Goal: Transaction & Acquisition: Purchase product/service

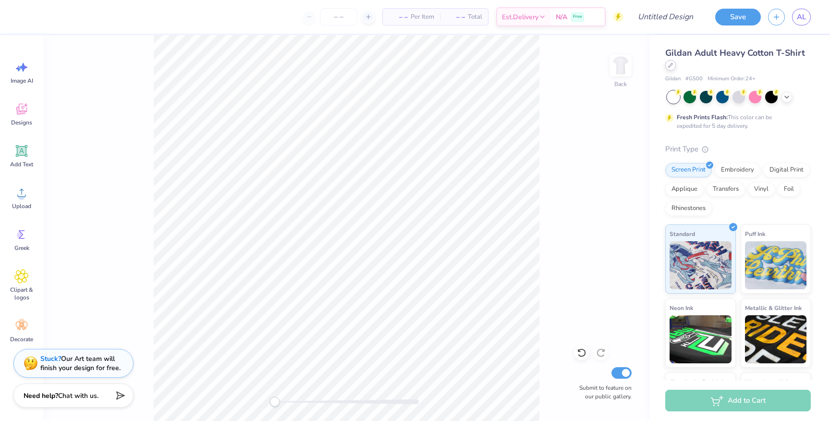
click at [669, 67] on icon at bounding box center [670, 65] width 5 height 5
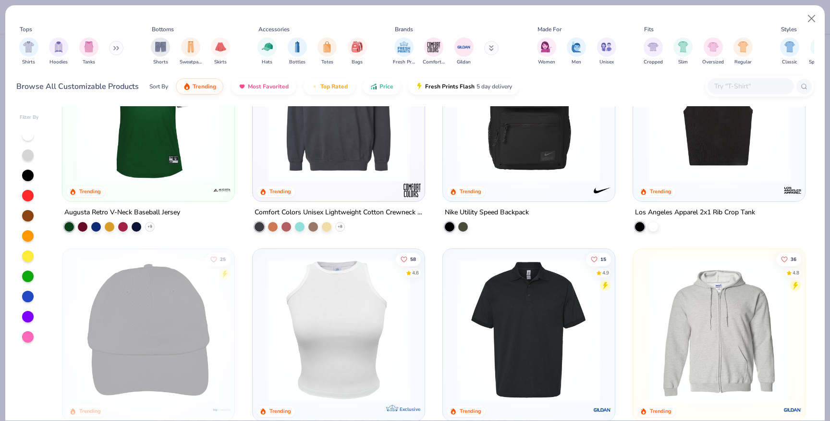
scroll to position [2509, 0]
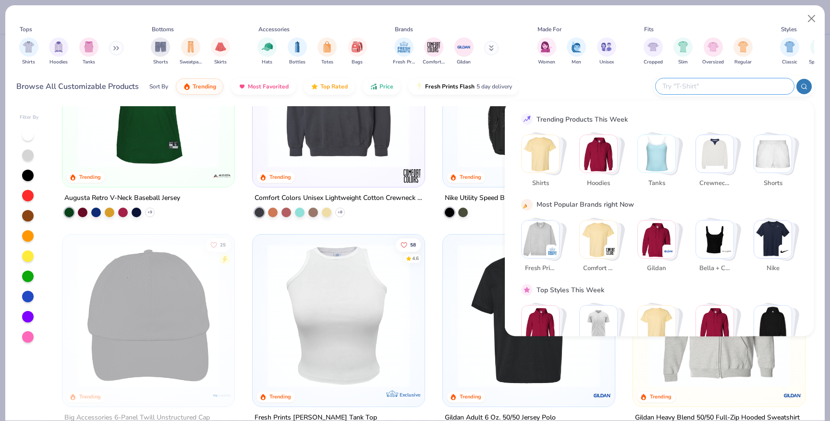
click at [751, 85] on input "text" at bounding box center [724, 86] width 126 height 11
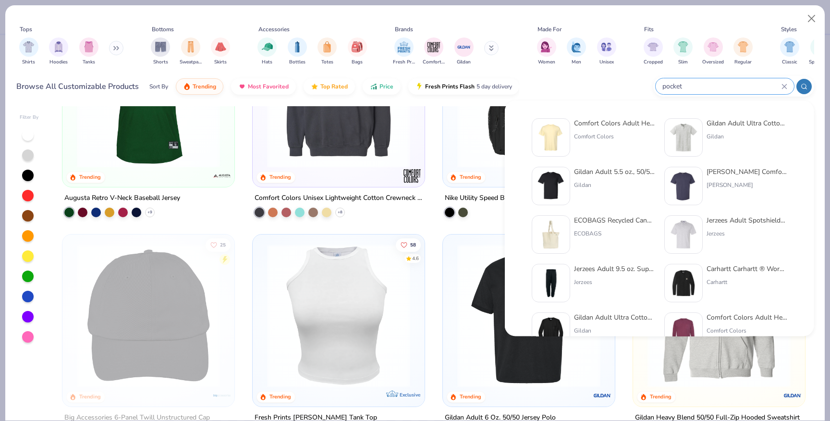
type input "pocket"
click at [619, 122] on div "Comfort Colors Adult Heavyweight RS Pocket T-Shirt" at bounding box center [614, 123] width 81 height 10
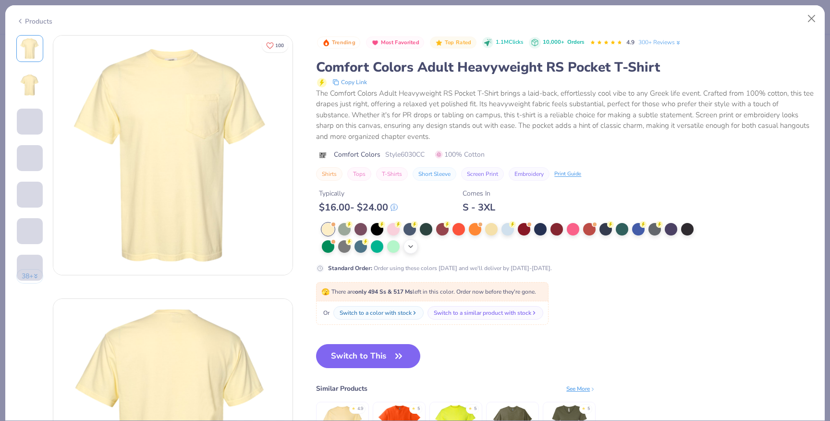
click at [410, 250] on icon at bounding box center [411, 246] width 8 height 8
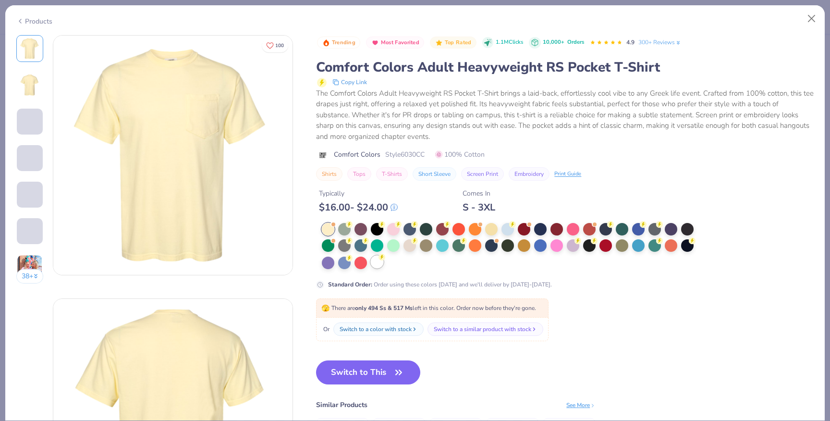
click at [376, 263] on div at bounding box center [377, 261] width 12 height 12
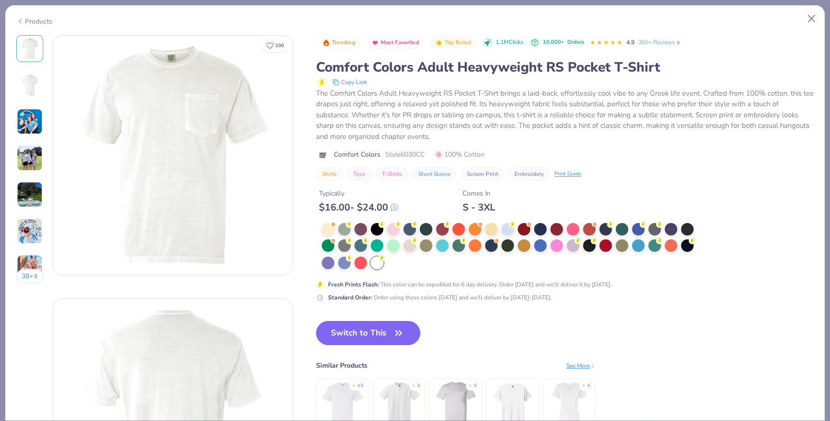
click at [386, 330] on button "Switch to This" at bounding box center [368, 333] width 104 height 24
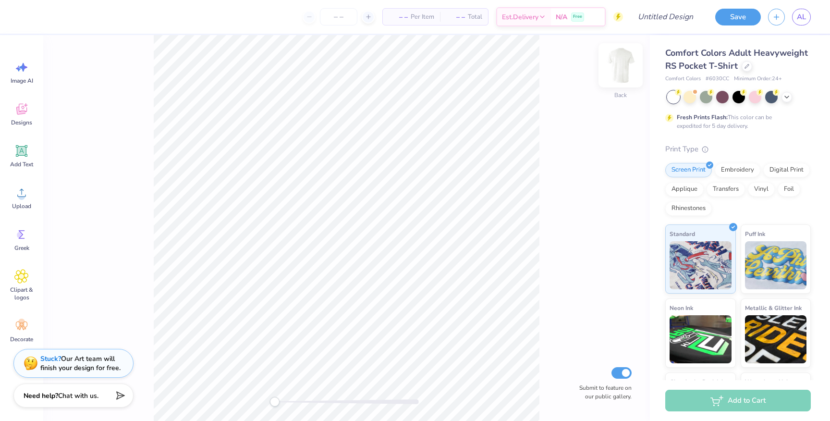
click at [622, 63] on img at bounding box center [620, 65] width 38 height 38
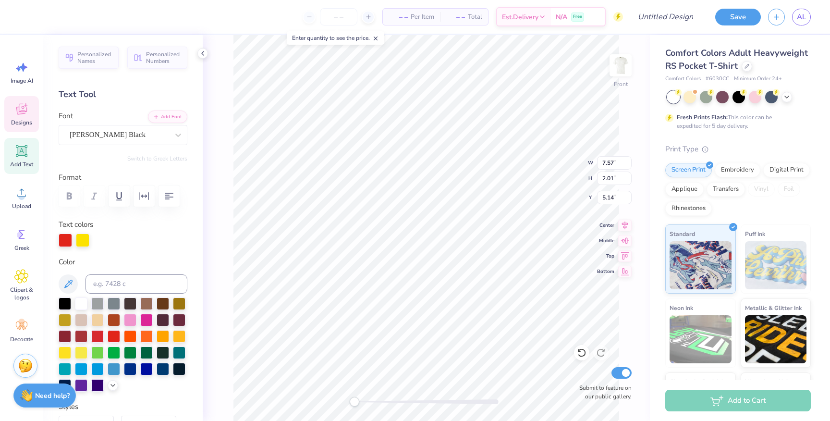
scroll to position [0, 3]
type textarea "Kappa Kappa Gamma"
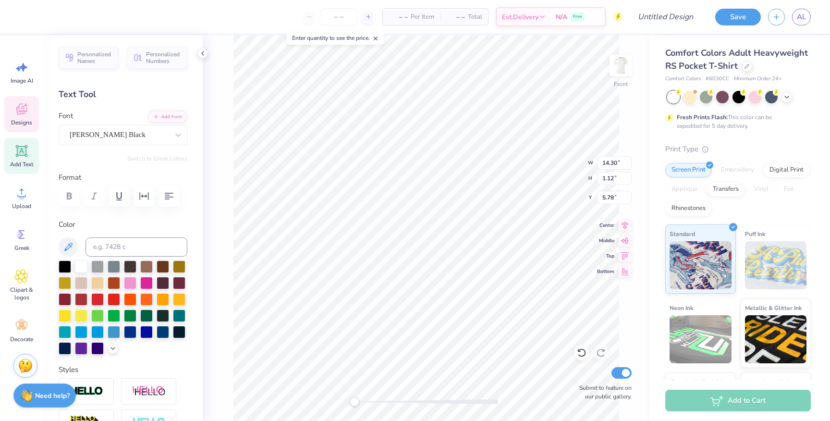
scroll to position [0, 0]
type textarea "Parent's Weekend"
type input "14.30"
type input "1.12"
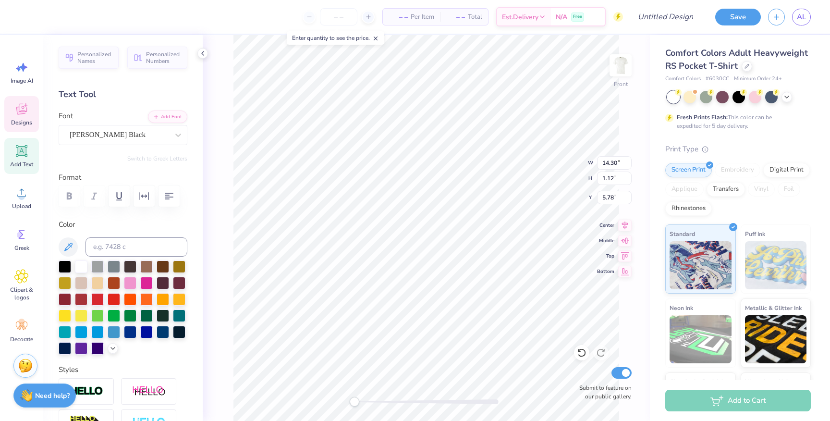
type input "5.78"
type textarea "Univeristy of Virginia"
type textarea "P"
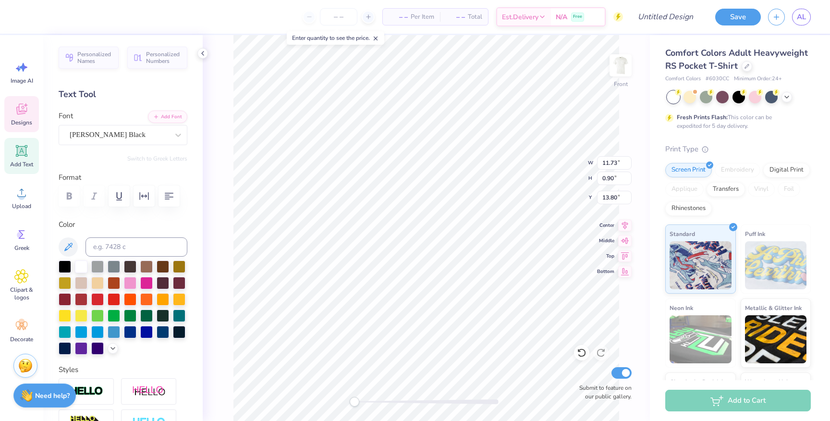
type textarea "Fall '25"
type input "8.01"
type input "12.92"
type input "1.01"
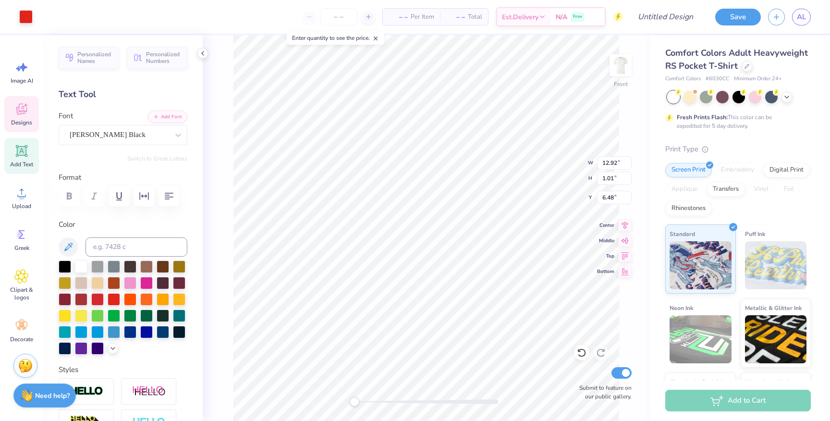
type input "6.48"
click at [96, 346] on div at bounding box center [97, 347] width 12 height 12
type textarea "Parents Weekend"
click at [95, 346] on div at bounding box center [97, 347] width 12 height 12
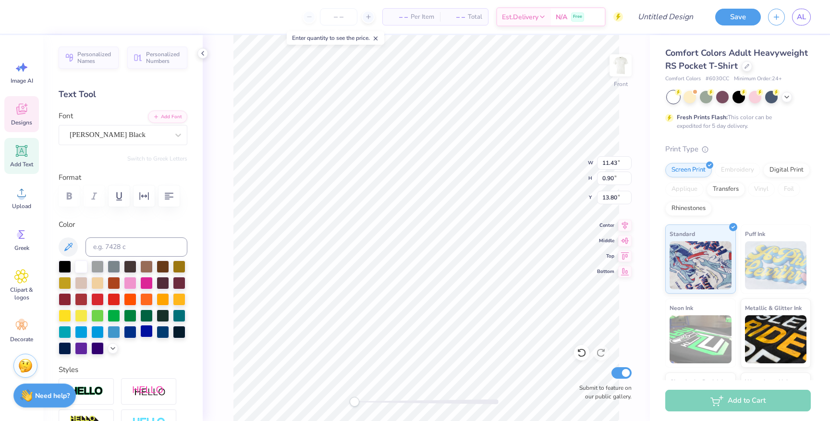
click at [148, 330] on div at bounding box center [146, 331] width 12 height 12
type input "12.92"
type input "1.01"
type input "6.48"
click at [147, 329] on div at bounding box center [146, 331] width 12 height 12
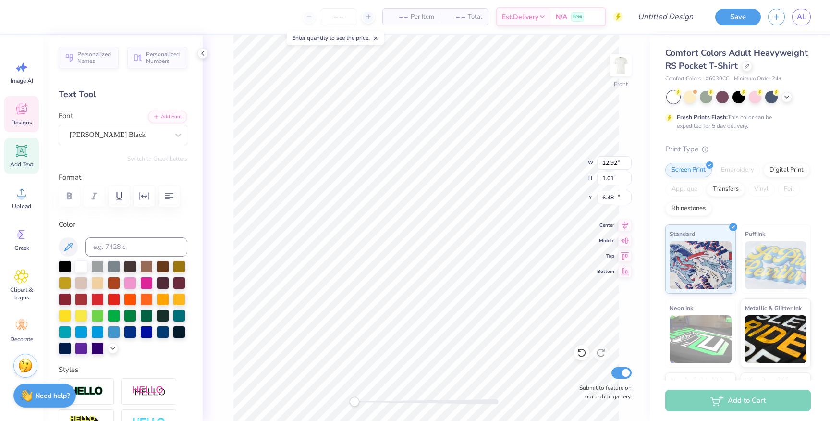
type input "10.62"
type input "0.83"
type input "15.22"
click at [144, 329] on div at bounding box center [146, 331] width 12 height 12
click at [130, 329] on div at bounding box center [130, 331] width 12 height 12
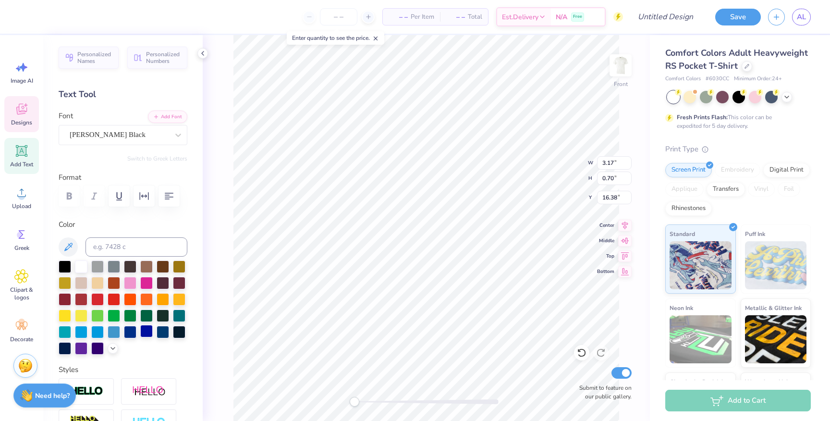
click at [140, 333] on div at bounding box center [146, 331] width 12 height 12
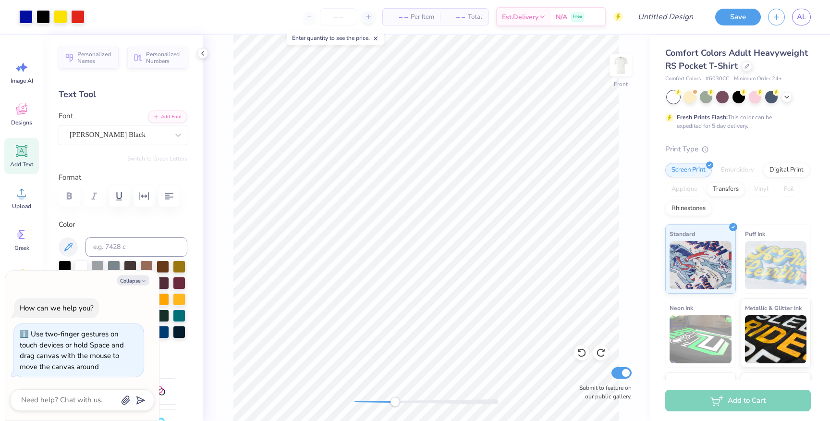
drag, startPoint x: 355, startPoint y: 403, endPoint x: 395, endPoint y: 402, distance: 39.4
click at [395, 402] on div "Accessibility label" at bounding box center [395, 402] width 10 height 10
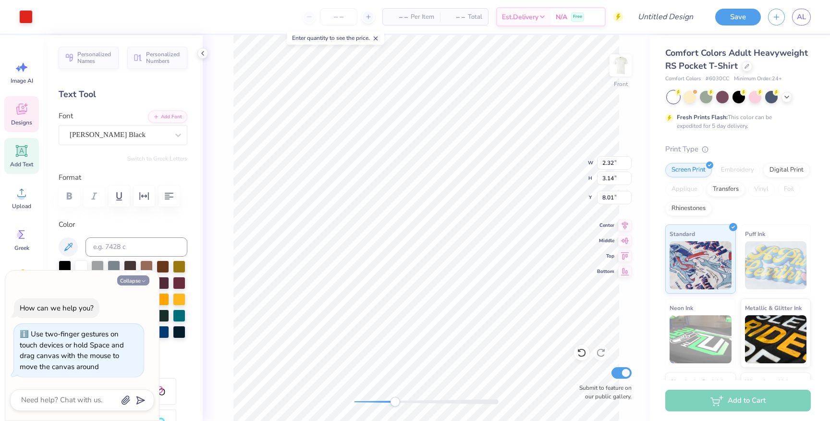
click at [142, 281] on icon "button" at bounding box center [144, 281] width 6 height 6
type textarea "x"
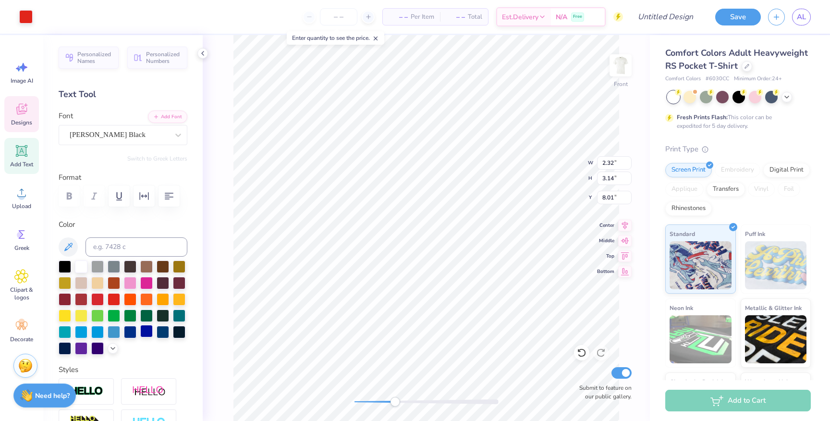
click at [148, 332] on div at bounding box center [146, 331] width 12 height 12
click at [147, 331] on div at bounding box center [146, 331] width 12 height 12
drag, startPoint x: 396, startPoint y: 403, endPoint x: 382, endPoint y: 404, distance: 14.0
click at [382, 404] on div "Accessibility label" at bounding box center [382, 402] width 10 height 10
click at [142, 336] on div at bounding box center [146, 331] width 12 height 12
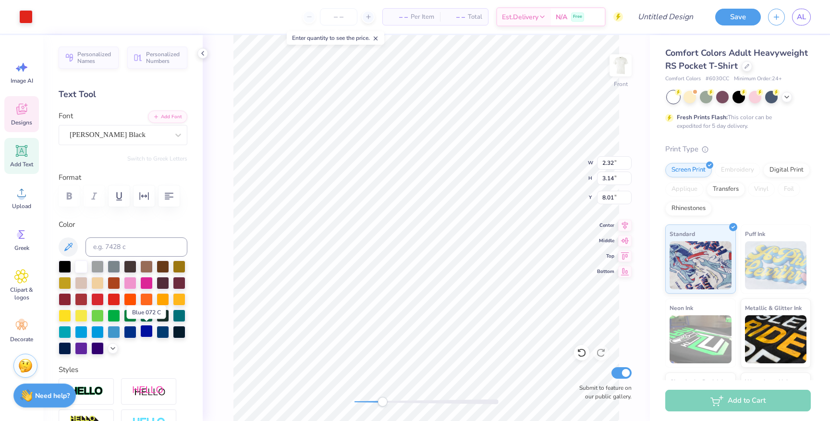
click at [145, 332] on div at bounding box center [146, 331] width 12 height 12
click at [98, 346] on div at bounding box center [97, 347] width 12 height 12
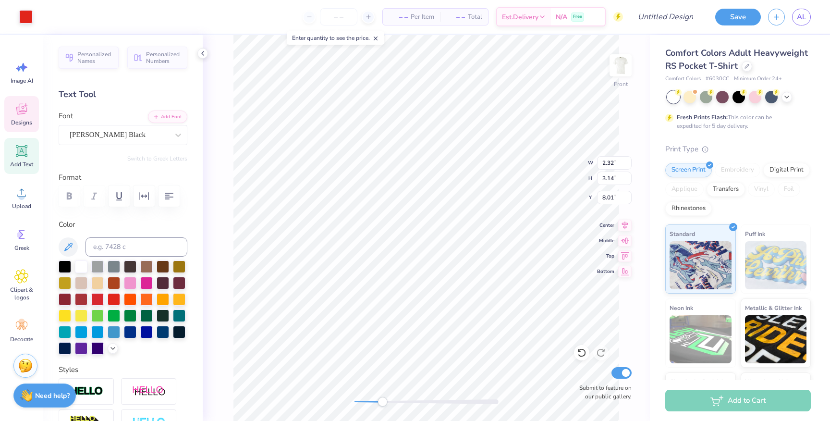
type input "2.20"
type input "4.17"
type input "8.90"
click at [91, 351] on div at bounding box center [97, 347] width 12 height 12
click at [129, 329] on div at bounding box center [130, 331] width 12 height 12
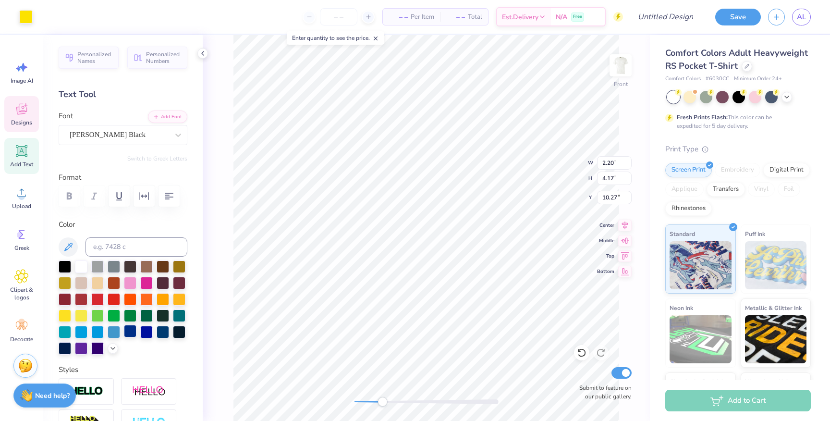
click at [129, 329] on div at bounding box center [130, 331] width 12 height 12
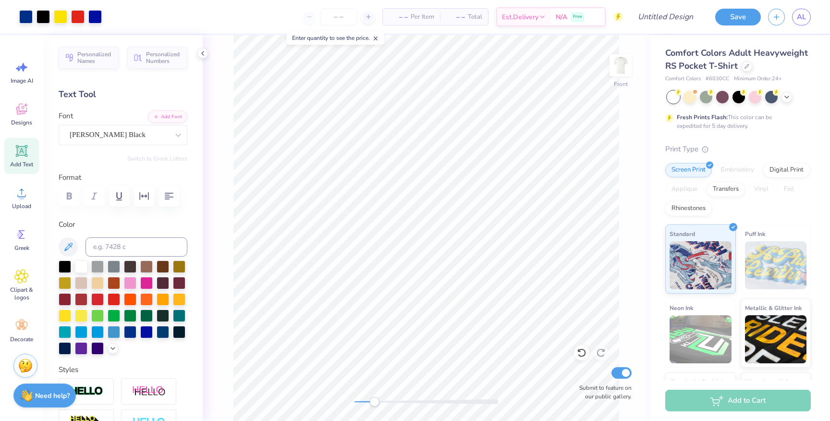
drag, startPoint x: 383, startPoint y: 404, endPoint x: 372, endPoint y: 404, distance: 11.0
click at [372, 404] on div "Accessibility label" at bounding box center [374, 402] width 10 height 10
click at [134, 283] on div at bounding box center [130, 282] width 12 height 12
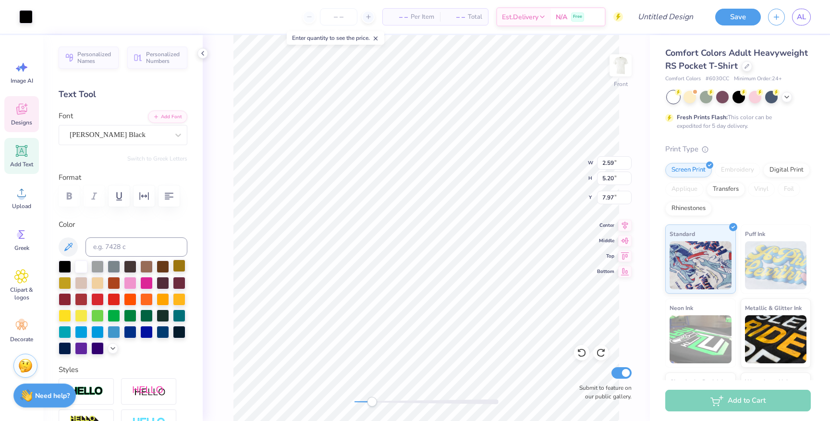
click at [176, 266] on div at bounding box center [179, 265] width 12 height 12
click at [176, 269] on div at bounding box center [179, 265] width 12 height 12
type input "3.50"
type input "4.23"
type input "8.90"
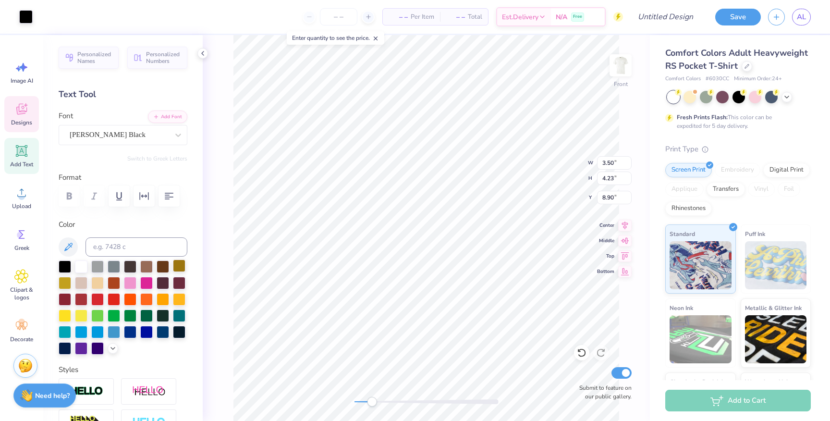
type input "3.66"
type input "5.25"
type input "7.97"
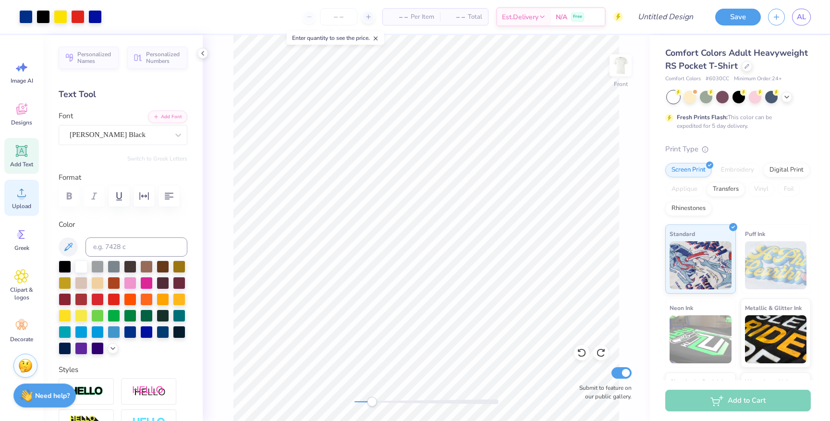
click at [25, 190] on icon at bounding box center [21, 192] width 14 height 14
click at [16, 287] on span "Clipart & logos" at bounding box center [22, 293] width 32 height 15
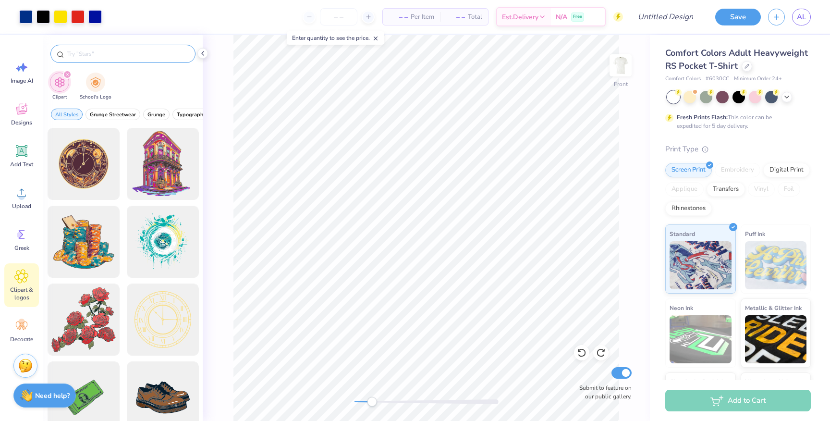
click at [128, 61] on div at bounding box center [122, 54] width 145 height 18
click at [127, 54] on input "text" at bounding box center [127, 54] width 123 height 10
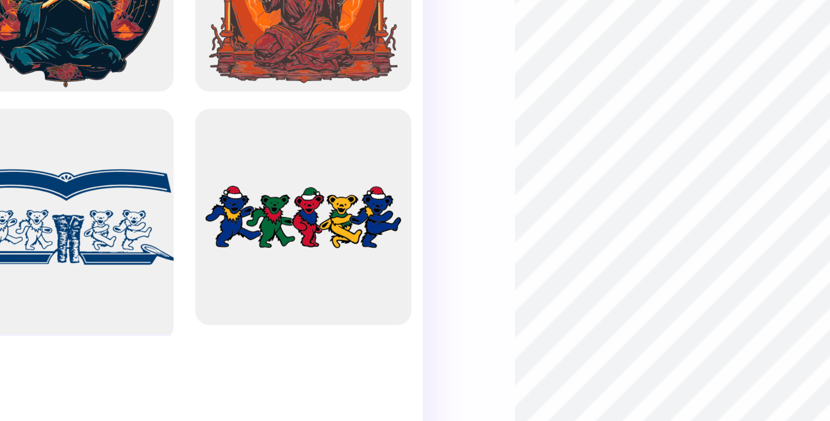
type input "grateful"
click at [92, 254] on div at bounding box center [83, 241] width 79 height 79
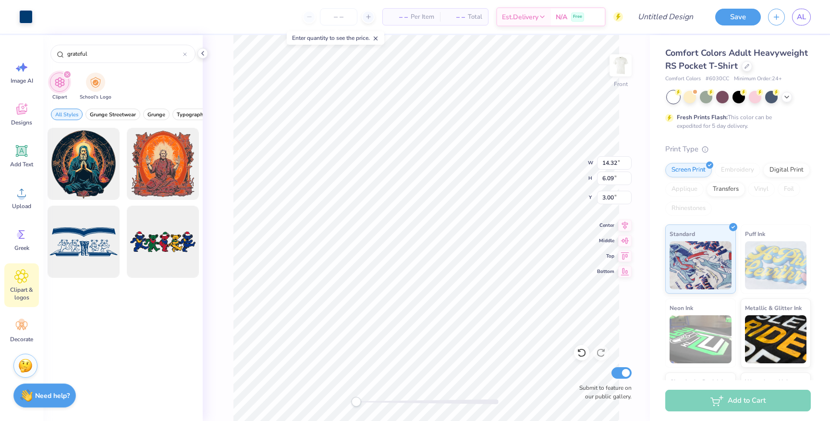
drag, startPoint x: 362, startPoint y: 403, endPoint x: 356, endPoint y: 403, distance: 5.8
click at [356, 403] on div "Accessibility label" at bounding box center [356, 402] width 10 height 10
type input "2.32"
type input "3.12"
type input "8.06"
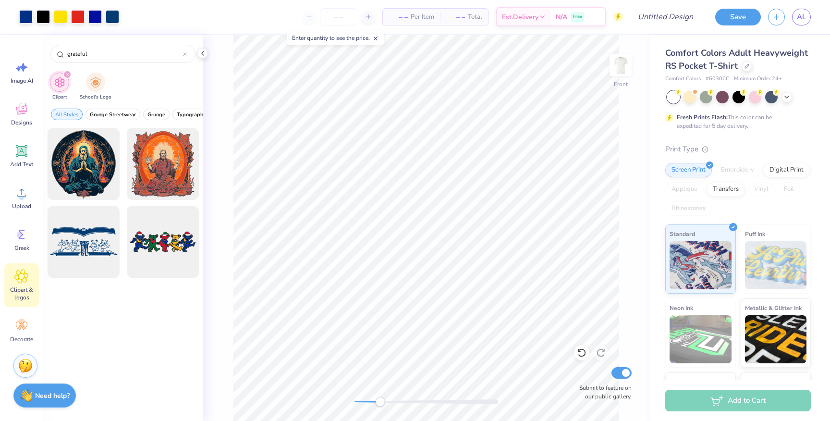
drag, startPoint x: 354, startPoint y: 402, endPoint x: 383, endPoint y: 401, distance: 28.8
click at [383, 401] on div "Accessibility label" at bounding box center [380, 402] width 10 height 10
drag, startPoint x: 383, startPoint y: 396, endPoint x: 360, endPoint y: 398, distance: 22.6
click at [360, 398] on div "Accessibility label" at bounding box center [360, 402] width 10 height 10
click at [344, 402] on div "Front W 14.32 14.32 " H 6.09 6.09 " Y 20.12 20.12 " Center Middle Top Bottom Su…" at bounding box center [426, 228] width 447 height 386
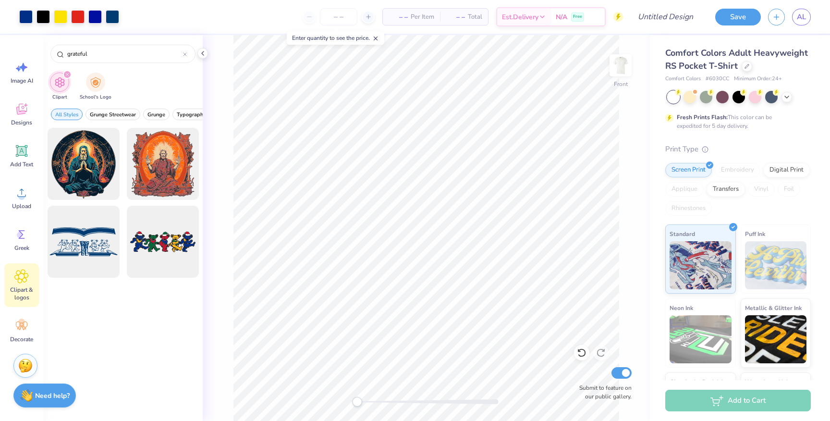
drag, startPoint x: 398, startPoint y: 398, endPoint x: 357, endPoint y: 400, distance: 40.9
click at [357, 400] on div "Accessibility label" at bounding box center [357, 402] width 10 height 10
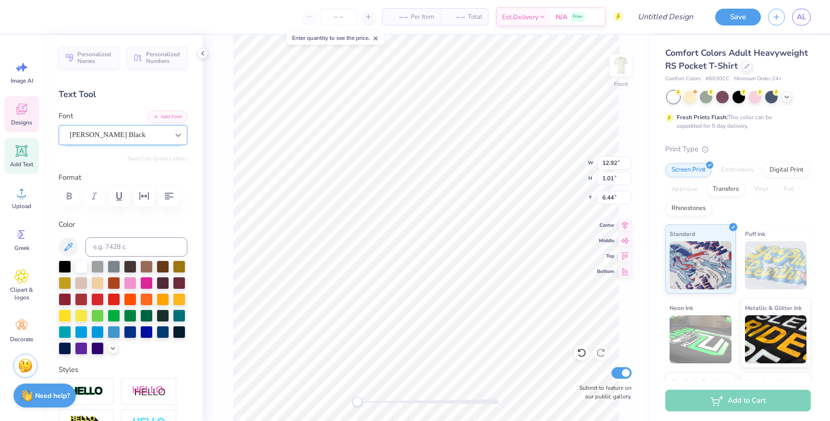
click at [172, 135] on div at bounding box center [177, 134] width 17 height 17
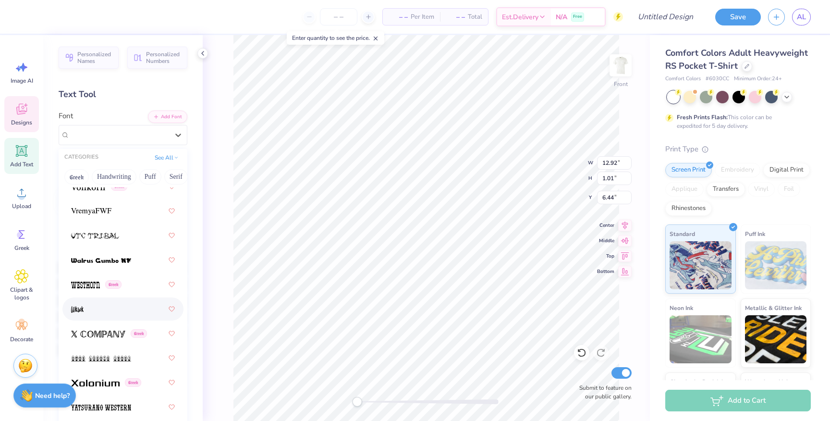
scroll to position [175, 0]
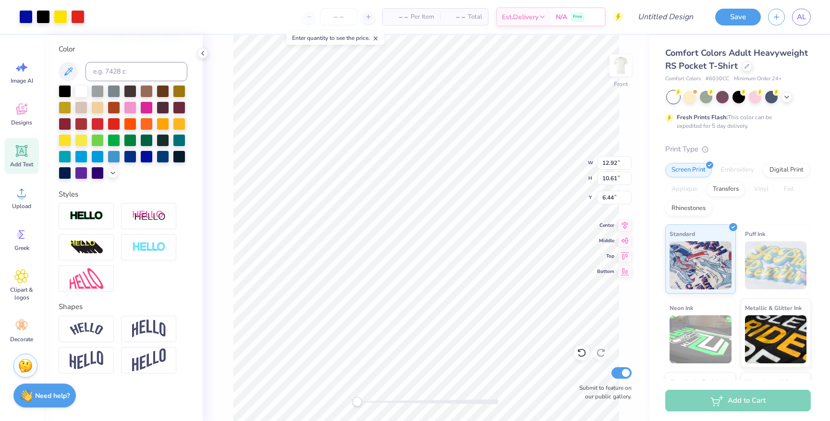
type input "5.37"
type input "5.35"
click at [625, 257] on icon at bounding box center [624, 255] width 13 height 12
type input "7.81"
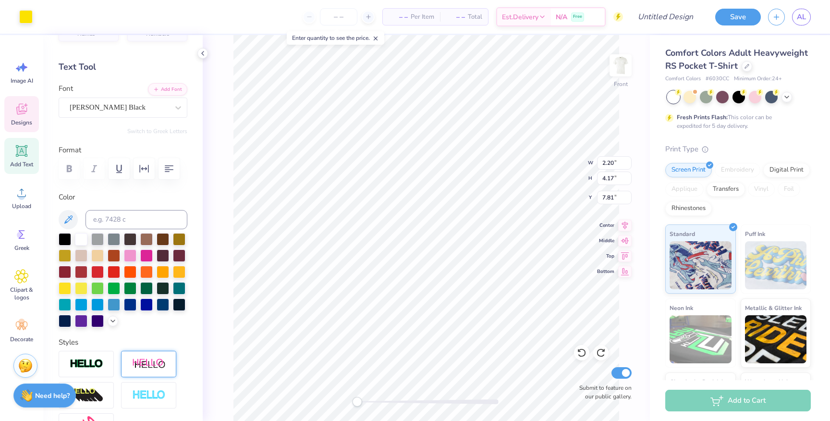
scroll to position [0, 0]
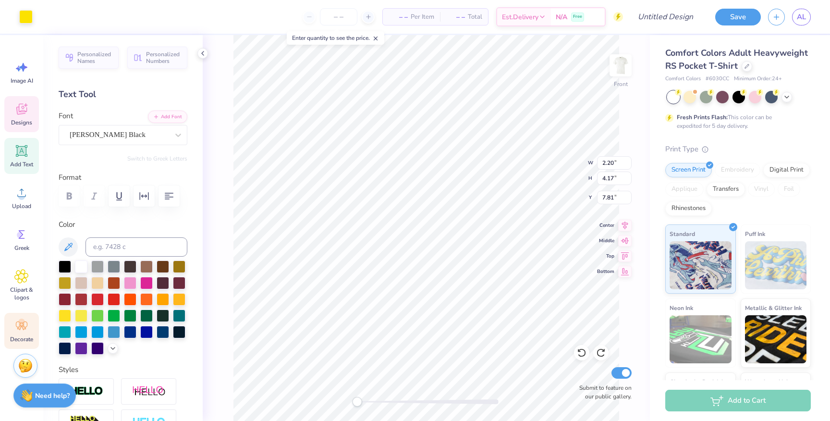
click at [23, 327] on icon at bounding box center [24, 328] width 4 height 4
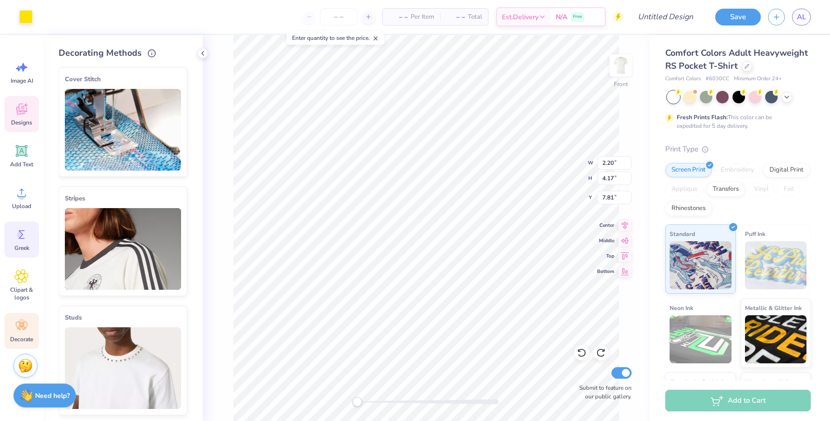
click at [19, 240] on icon at bounding box center [21, 234] width 14 height 14
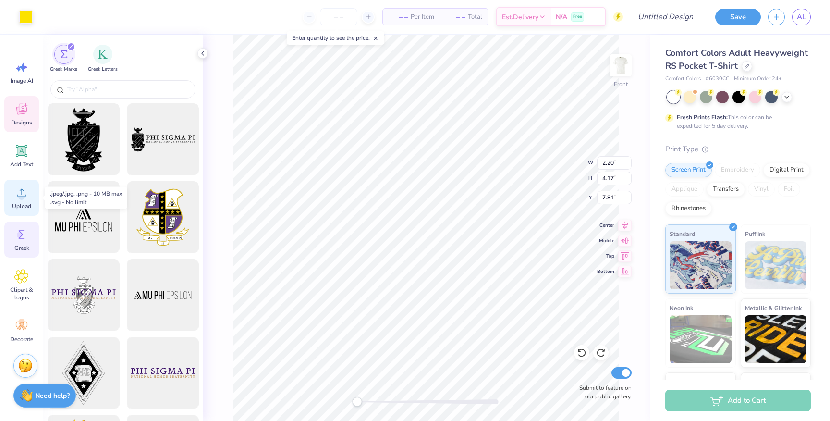
click at [30, 202] on span "Upload" at bounding box center [21, 206] width 19 height 8
click at [17, 173] on div "Add Text" at bounding box center [21, 156] width 35 height 36
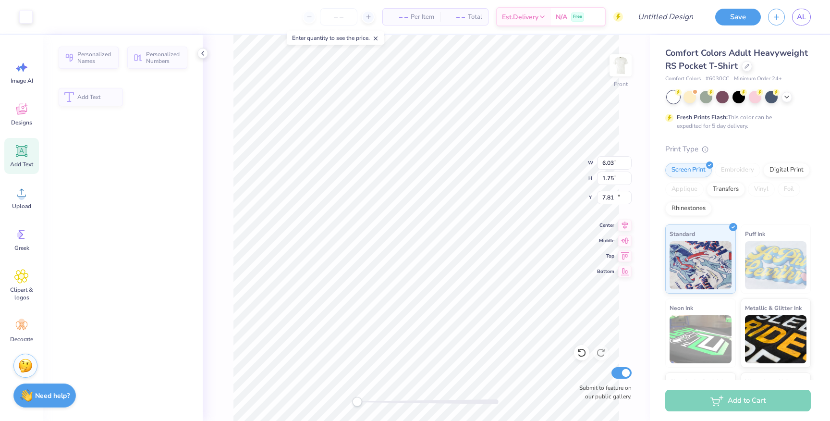
type input "6.03"
type input "1.75"
type input "13.38"
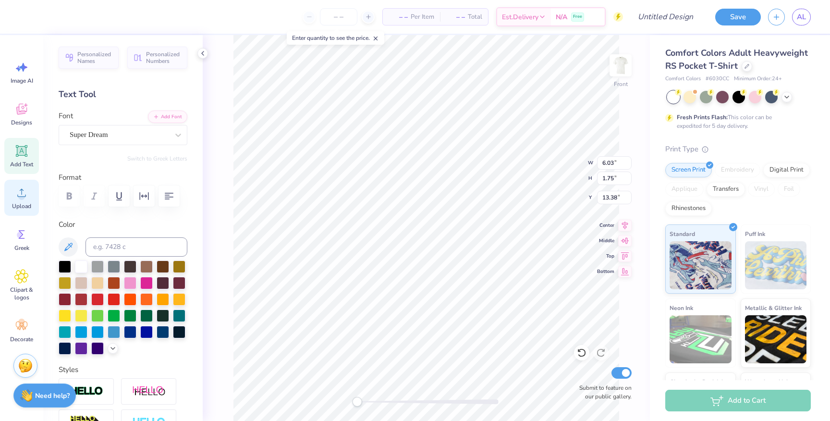
click at [17, 196] on icon at bounding box center [21, 192] width 14 height 14
click at [20, 117] on div "Designs" at bounding box center [21, 114] width 35 height 36
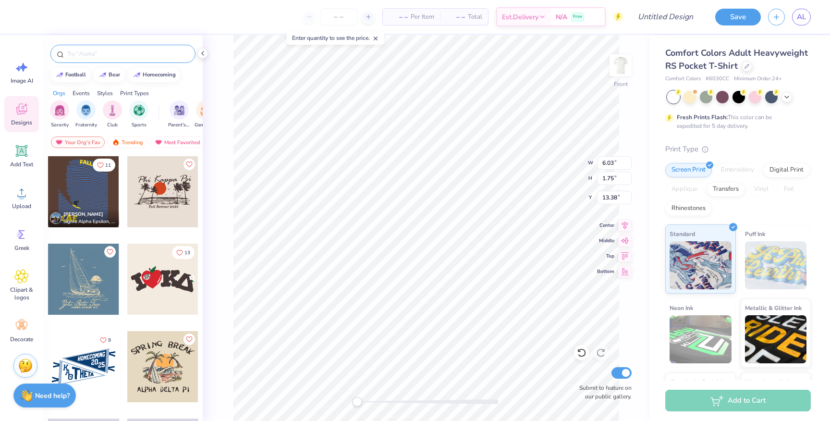
click at [138, 54] on input "text" at bounding box center [127, 54] width 123 height 10
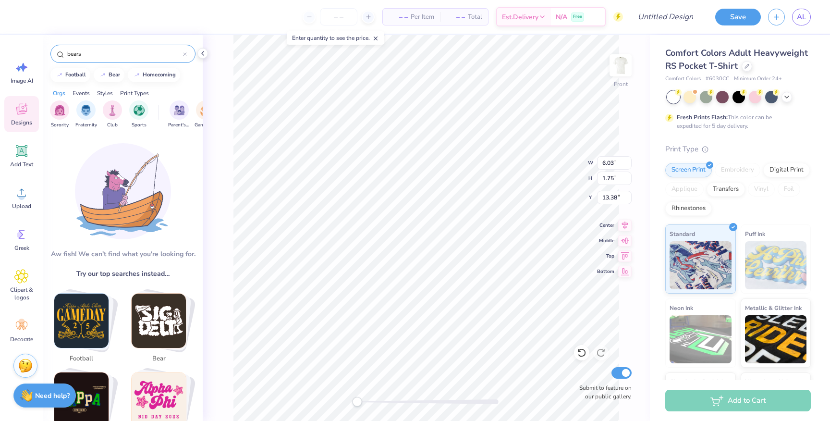
type input "bear"
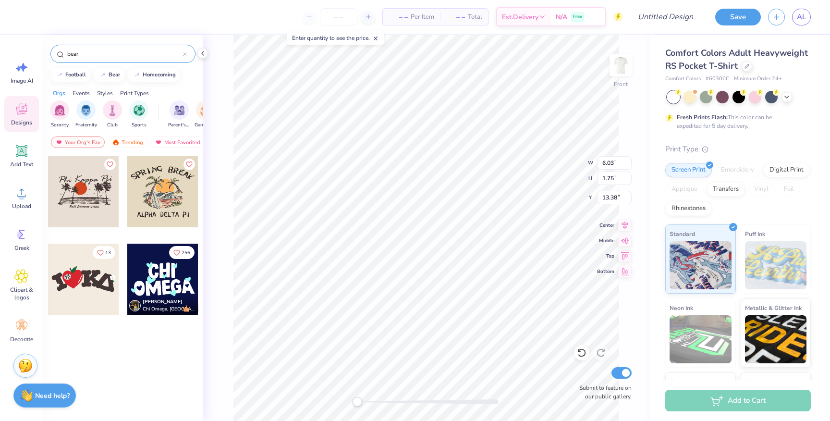
drag, startPoint x: 103, startPoint y: 56, endPoint x: 40, endPoint y: 56, distance: 62.9
click at [40, 56] on div "– – Per Item – – Total Est. Delivery N/A Free Design Title Save AL Image AI Des…" at bounding box center [415, 210] width 830 height 421
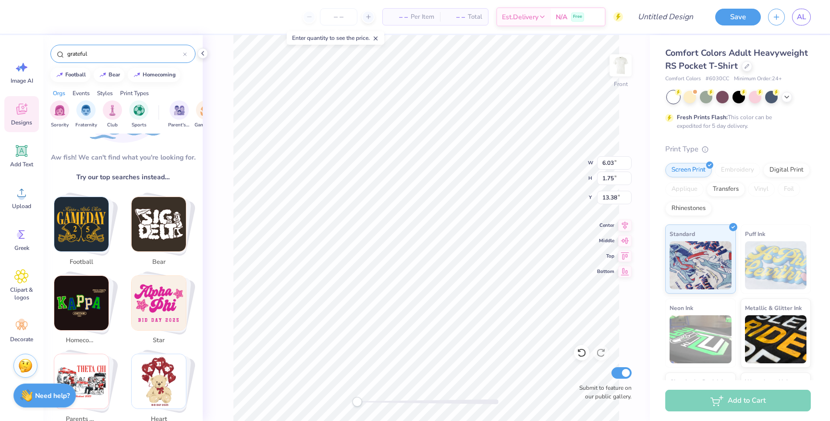
scroll to position [96, 0]
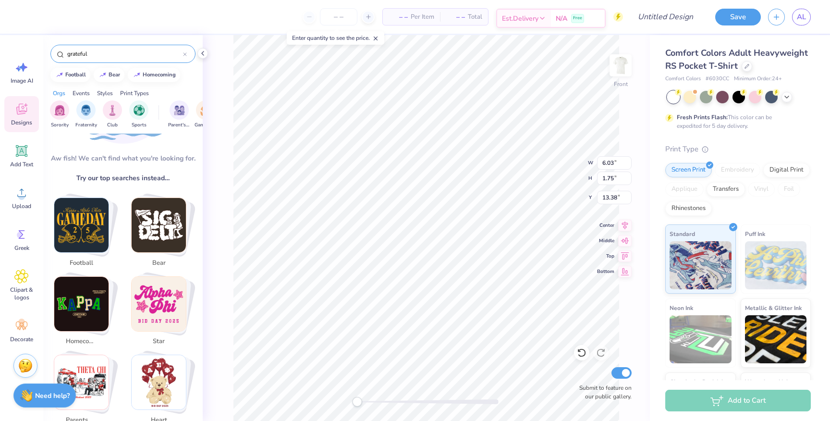
type input "grateful"
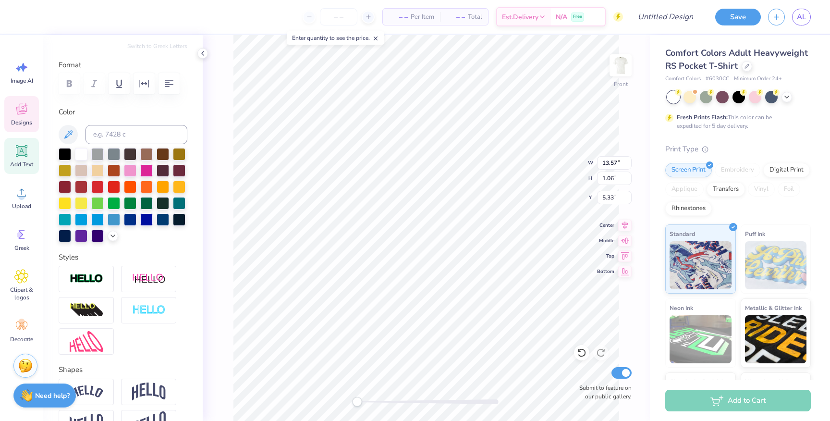
scroll to position [111, 0]
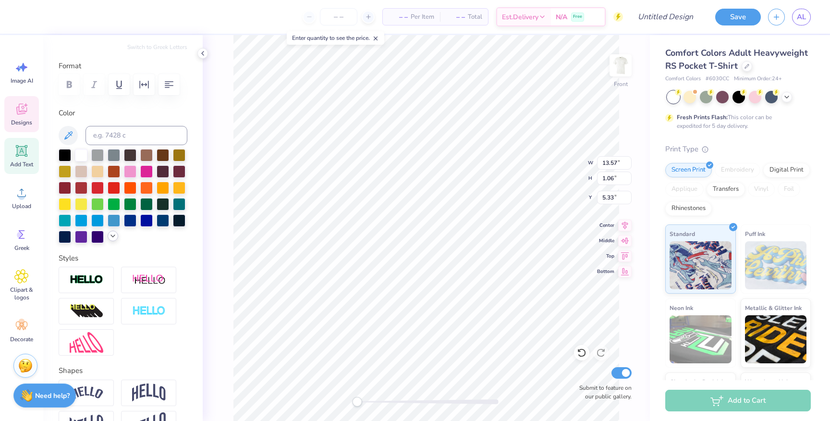
click at [114, 238] on icon at bounding box center [113, 236] width 8 height 8
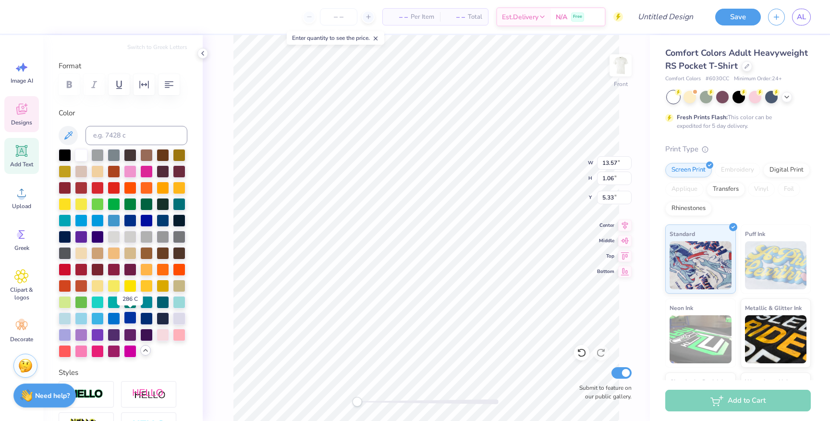
click at [131, 319] on div at bounding box center [130, 317] width 12 height 12
click at [132, 316] on div at bounding box center [130, 317] width 12 height 12
type input "10.62"
type input "0.83"
type input "14.08"
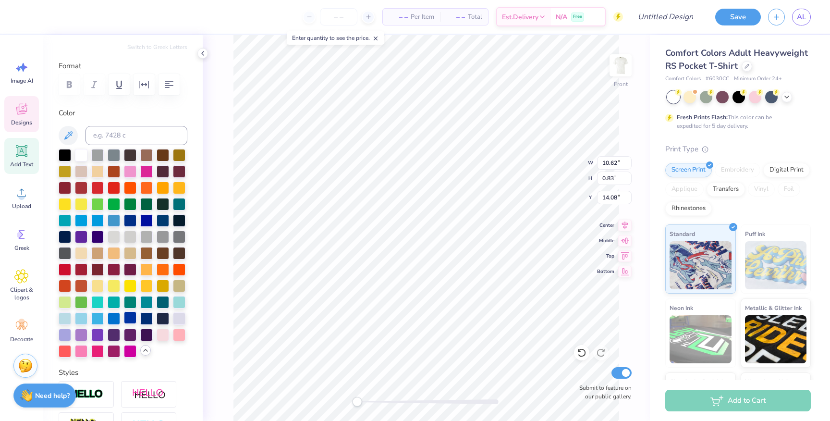
click at [128, 321] on div at bounding box center [130, 317] width 12 height 12
type input "3.17"
type input "0.70"
type input "15.29"
click at [131, 321] on div at bounding box center [130, 317] width 12 height 12
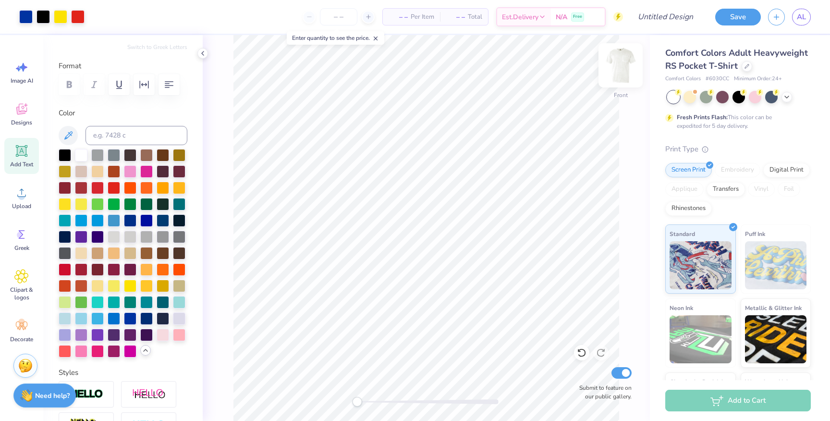
click at [614, 69] on img at bounding box center [620, 65] width 38 height 38
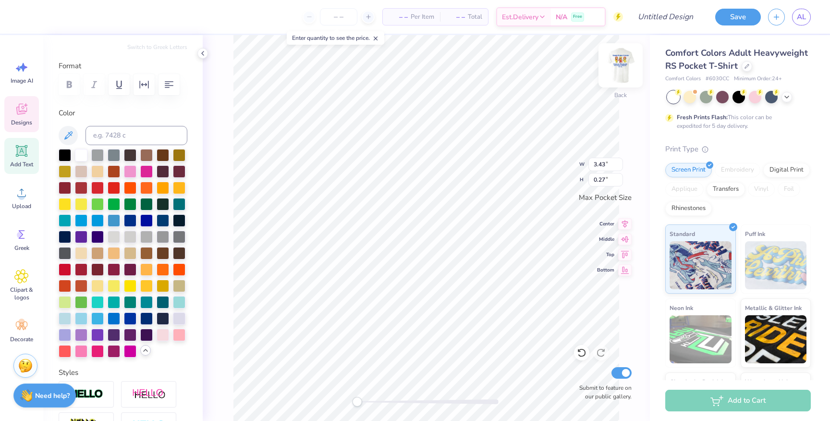
scroll to position [0, 0]
type textarea "K"
click at [22, 244] on span "Greek" at bounding box center [21, 248] width 15 height 8
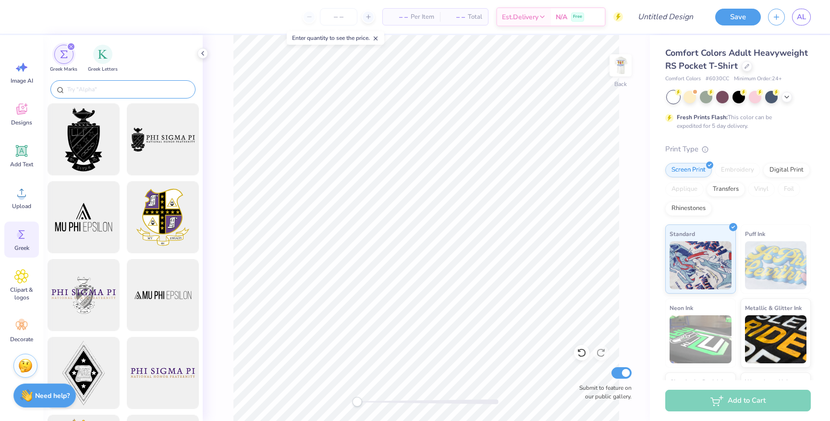
click at [106, 82] on div at bounding box center [122, 89] width 145 height 18
click at [112, 90] on input "text" at bounding box center [127, 90] width 123 height 10
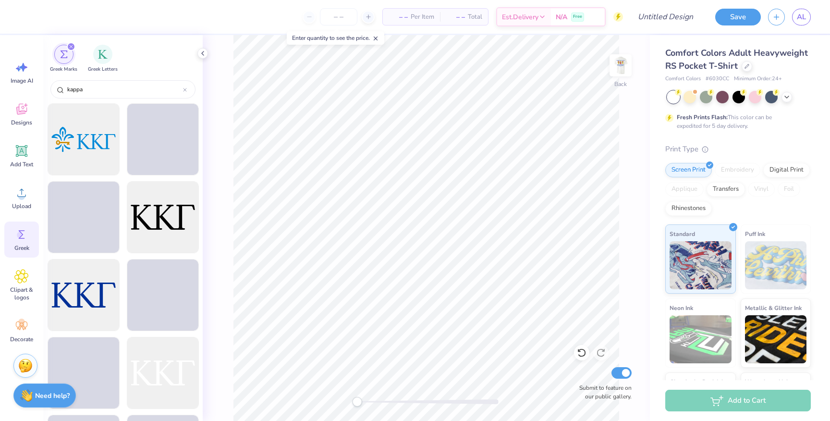
type input "kappa"
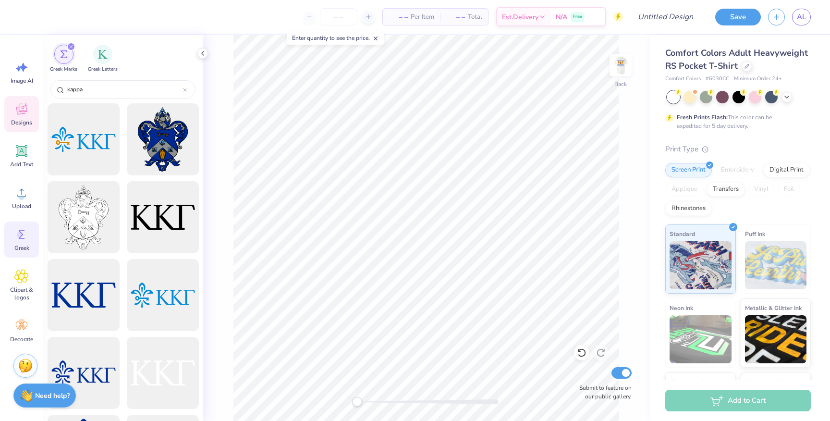
click at [26, 123] on span "Designs" at bounding box center [21, 123] width 21 height 8
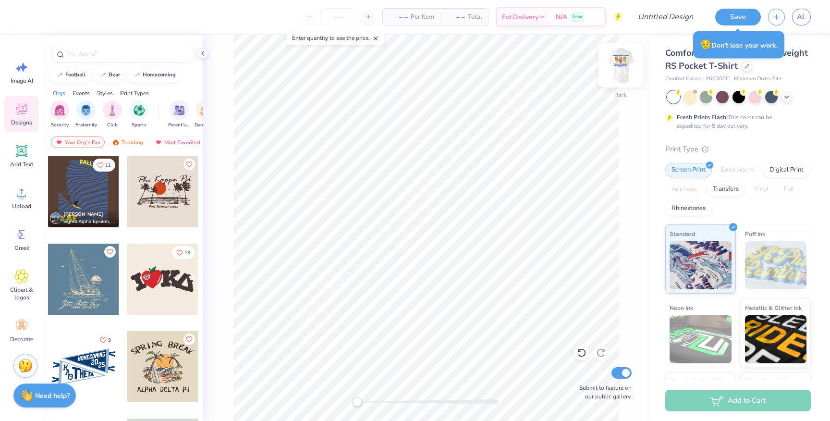
click at [624, 61] on img at bounding box center [620, 65] width 38 height 38
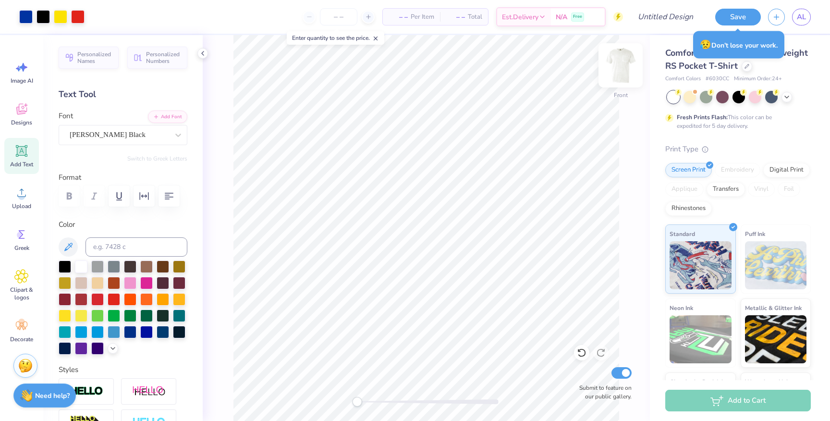
click at [624, 70] on img at bounding box center [620, 65] width 38 height 38
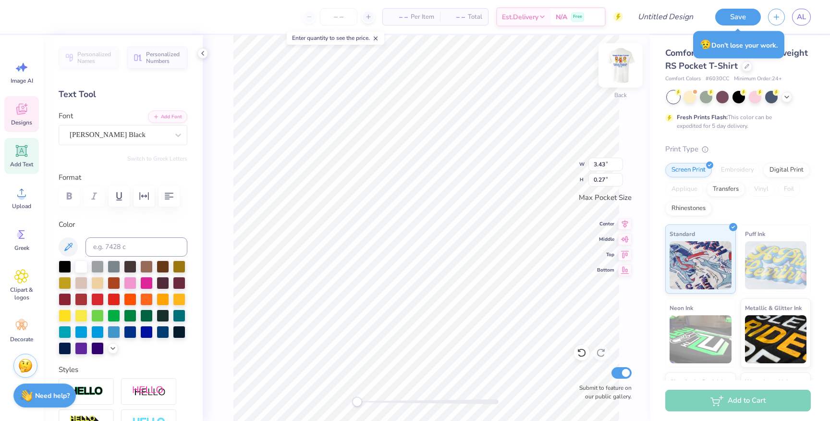
type textarea "KKG"
drag, startPoint x: 356, startPoint y: 403, endPoint x: 364, endPoint y: 403, distance: 8.6
click at [364, 403] on div "Accessibility label" at bounding box center [365, 402] width 10 height 10
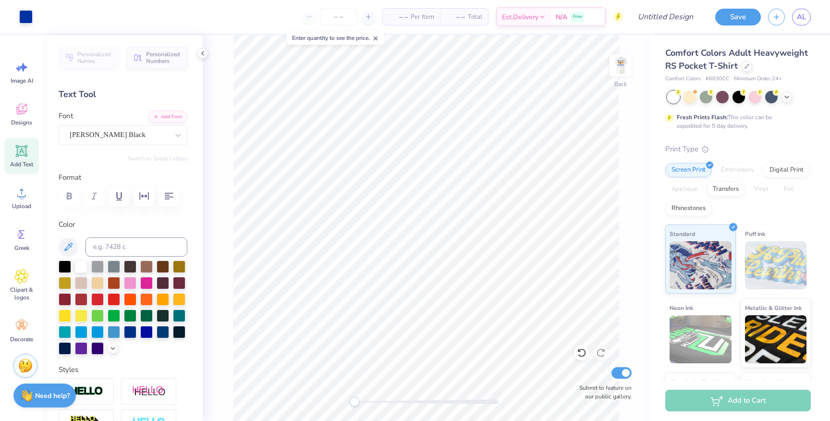
drag, startPoint x: 364, startPoint y: 403, endPoint x: 351, endPoint y: 403, distance: 13.0
click at [351, 403] on div "Accessibility label" at bounding box center [355, 402] width 10 height 10
click at [629, 61] on img at bounding box center [620, 65] width 38 height 38
click at [623, 70] on img at bounding box center [620, 65] width 19 height 19
click at [29, 201] on div "Upload" at bounding box center [21, 198] width 35 height 36
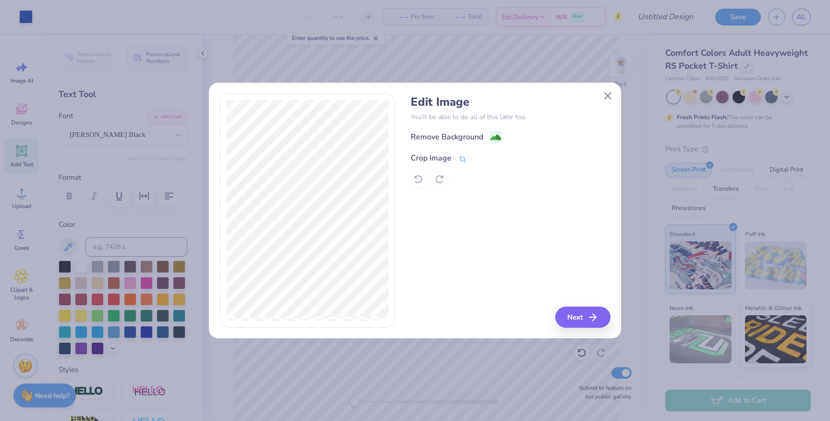
click at [433, 156] on div "Crop Image" at bounding box center [431, 158] width 41 height 12
click at [491, 135] on div "Remove Background Crop Image" at bounding box center [510, 159] width 199 height 56
click at [499, 136] on div "Remove Background Crop Image" at bounding box center [510, 159] width 199 height 56
click at [478, 157] on icon at bounding box center [479, 157] width 6 height 6
click at [477, 134] on div "Remove Background" at bounding box center [447, 138] width 73 height 12
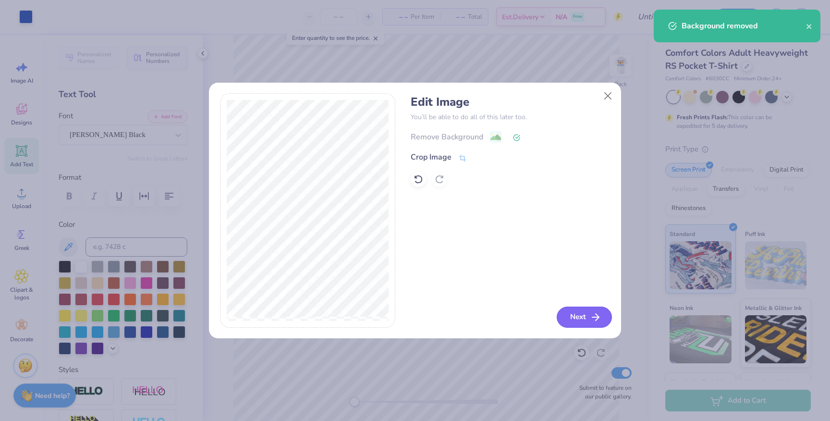
click at [584, 310] on button "Next" at bounding box center [584, 316] width 55 height 21
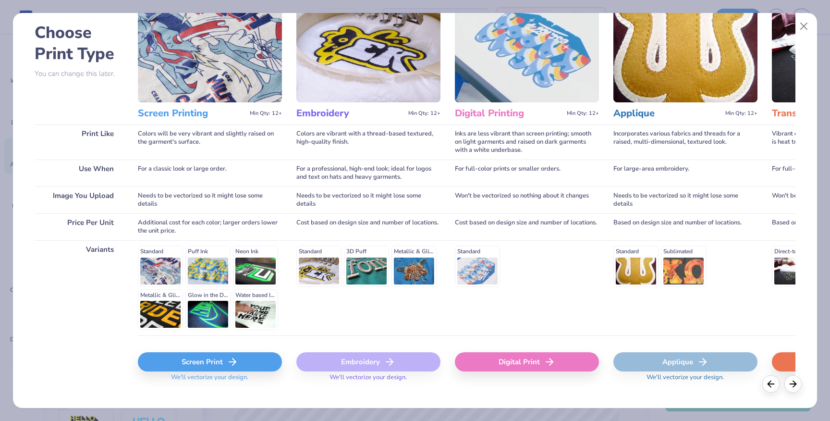
scroll to position [47, 0]
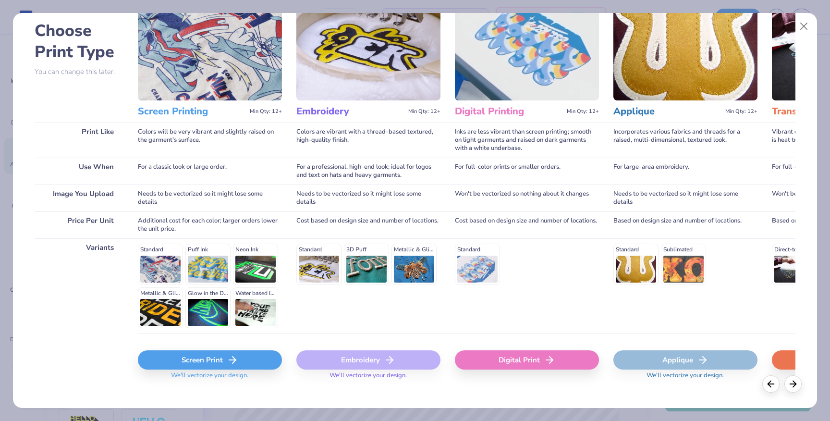
click at [218, 359] on div "Screen Print" at bounding box center [210, 359] width 144 height 19
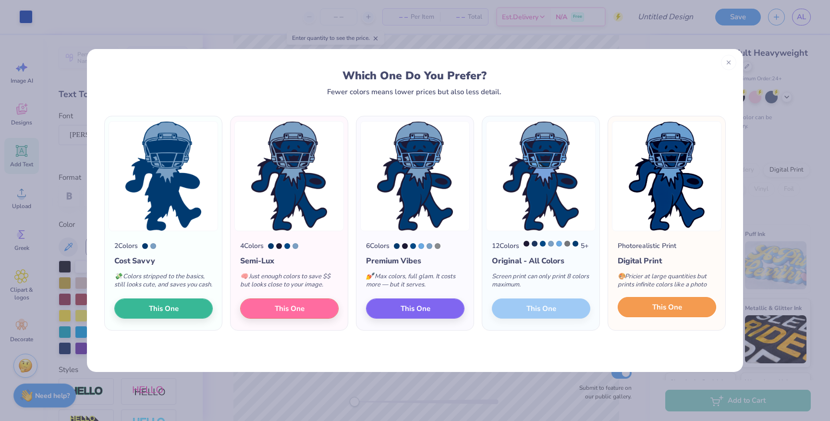
click at [666, 313] on span "This One" at bounding box center [667, 307] width 30 height 11
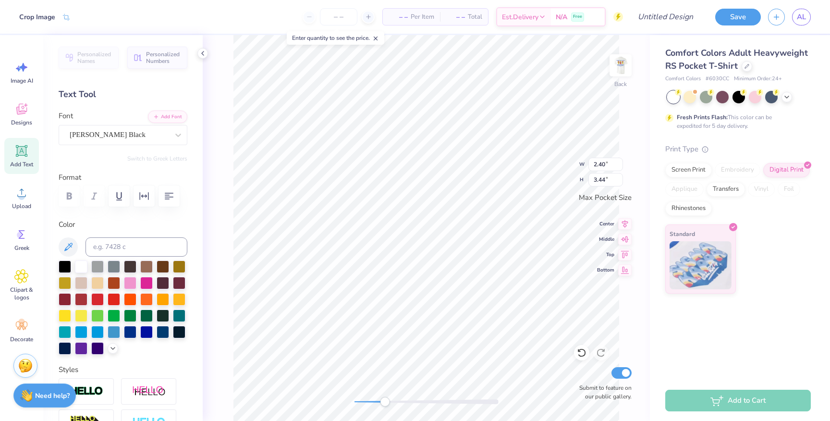
drag, startPoint x: 357, startPoint y: 397, endPoint x: 385, endPoint y: 397, distance: 27.4
click at [385, 397] on div at bounding box center [426, 402] width 144 height 10
click at [260, 420] on html "Art colors – – Per Item – – Total Est. Delivery N/A Free Design Title Save AL I…" at bounding box center [415, 210] width 830 height 421
type input "1.44"
type input "2.07"
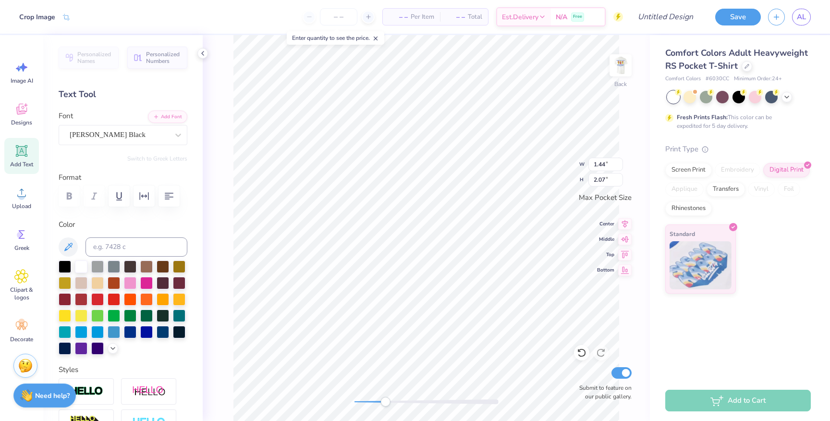
type input "3.06"
type input "0.89"
type input "1.44"
type input "2.07"
type input "1.77"
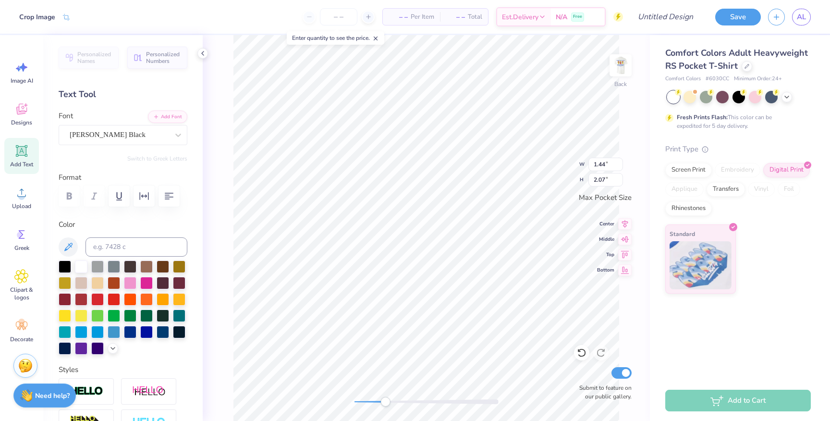
type input "2.54"
click at [113, 346] on icon at bounding box center [113, 347] width 8 height 8
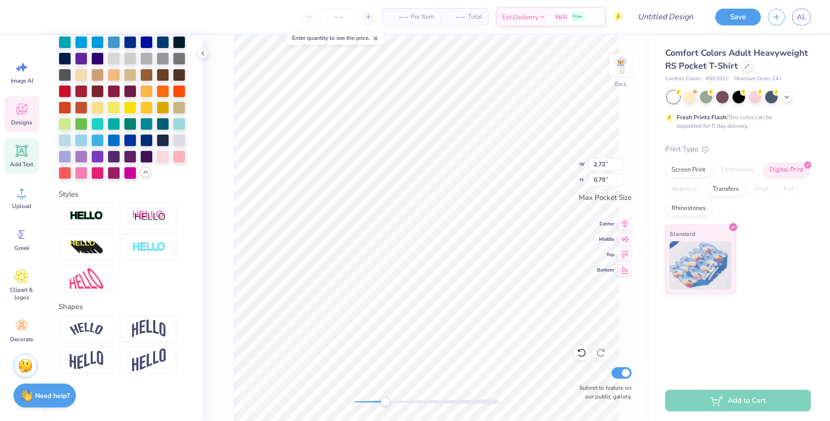
scroll to position [110, 0]
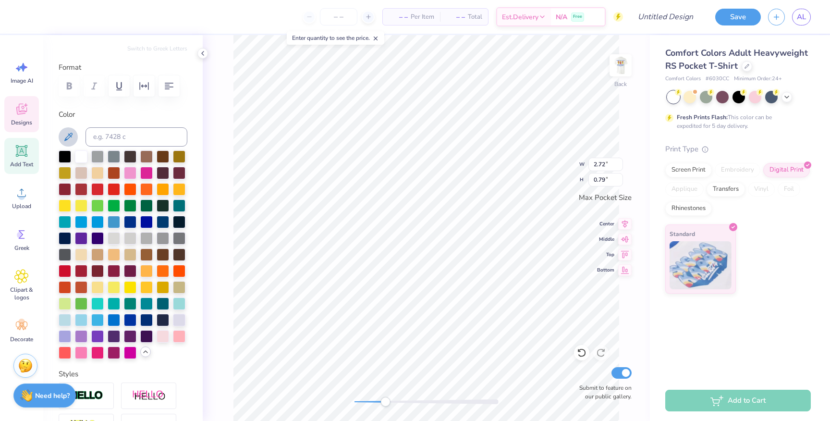
click at [73, 140] on icon at bounding box center [68, 137] width 12 height 12
click at [332, 405] on div "Back Submit to feature on our public gallery." at bounding box center [426, 228] width 447 height 386
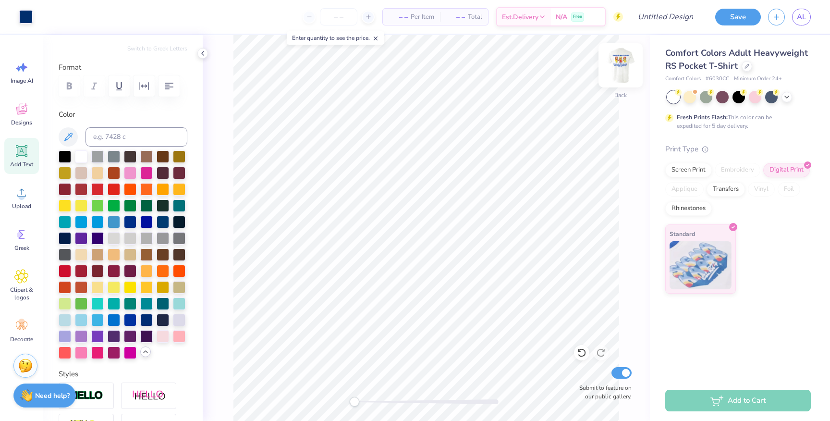
click at [622, 93] on div "Back" at bounding box center [620, 95] width 12 height 9
click at [614, 68] on img at bounding box center [620, 65] width 38 height 38
click at [623, 86] on div "Back" at bounding box center [620, 84] width 12 height 9
click at [622, 76] on img at bounding box center [620, 65] width 38 height 38
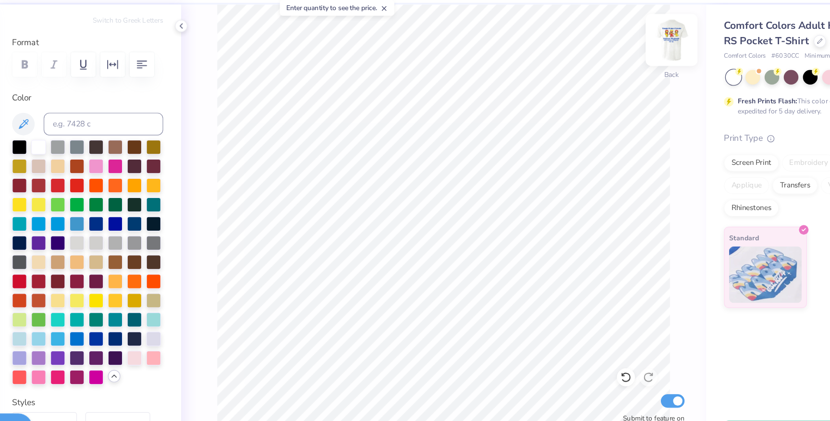
click at [625, 62] on img at bounding box center [620, 65] width 38 height 38
click at [618, 68] on img at bounding box center [620, 65] width 38 height 38
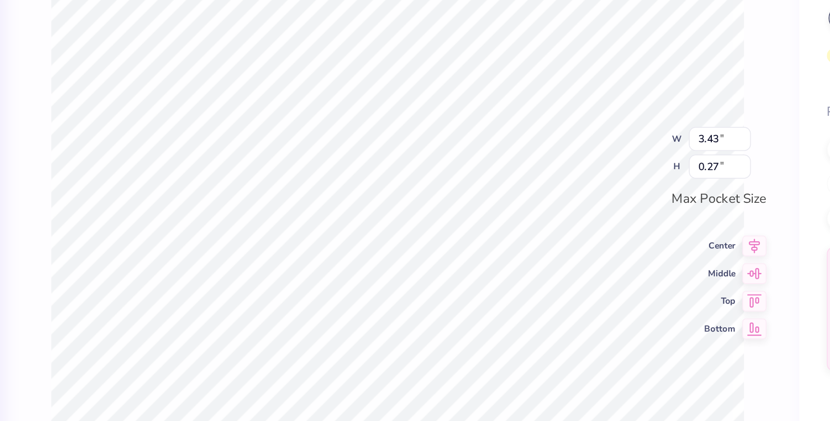
type textarea "Kappa"
type input "2.05"
type input "0.53"
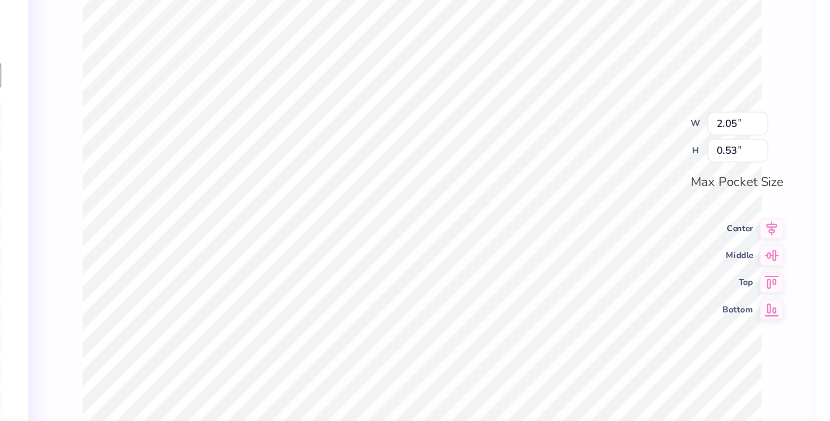
type textarea "KKG"
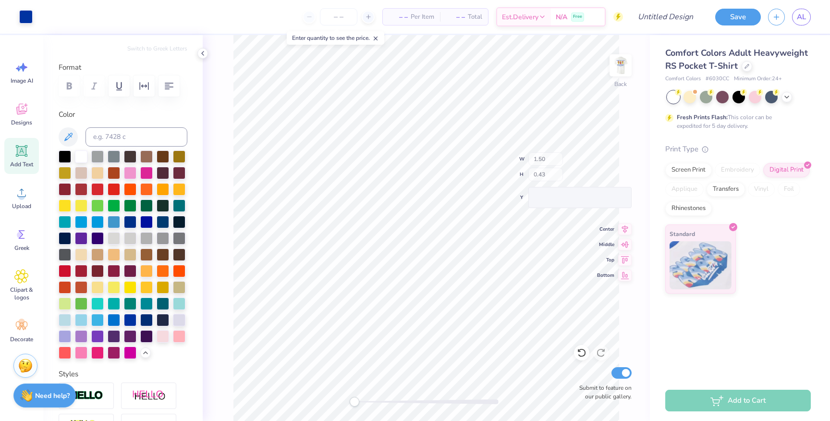
click at [555, 169] on div "Back W 1.50 H 0.43 Y Center Middle Top Bottom Submit to feature on our public g…" at bounding box center [426, 228] width 447 height 386
click at [619, 74] on img at bounding box center [620, 65] width 38 height 38
click at [611, 63] on img at bounding box center [620, 65] width 38 height 38
click at [623, 64] on img at bounding box center [620, 65] width 38 height 38
click at [623, 65] on img at bounding box center [620, 65] width 38 height 38
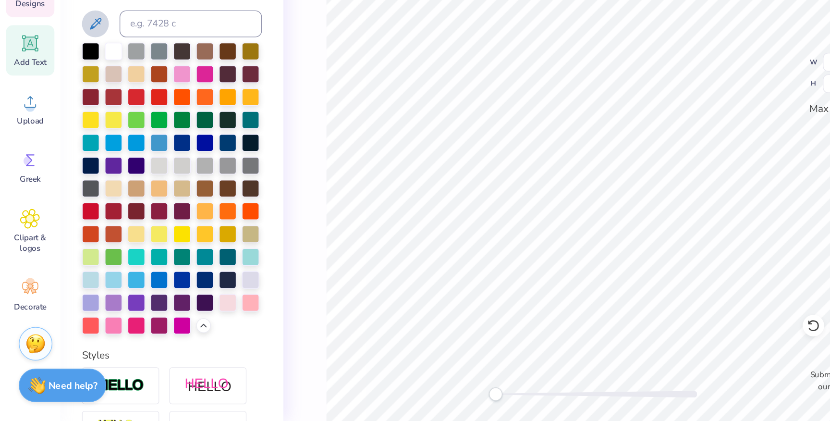
click at [73, 140] on icon at bounding box center [68, 137] width 12 height 12
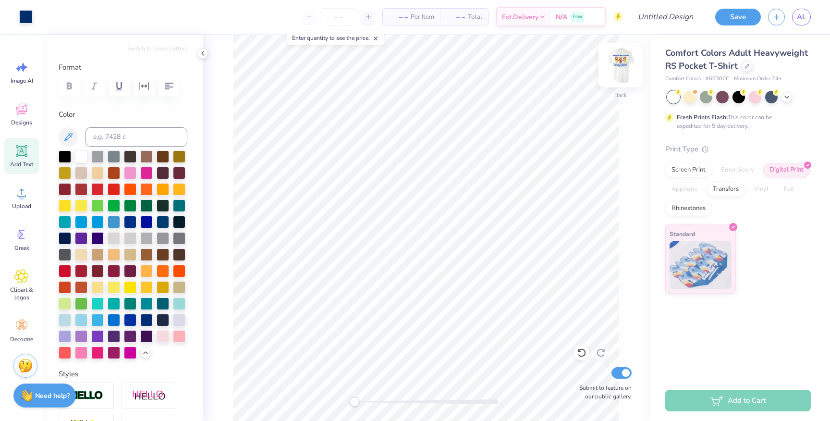
click at [623, 68] on img at bounding box center [620, 65] width 38 height 38
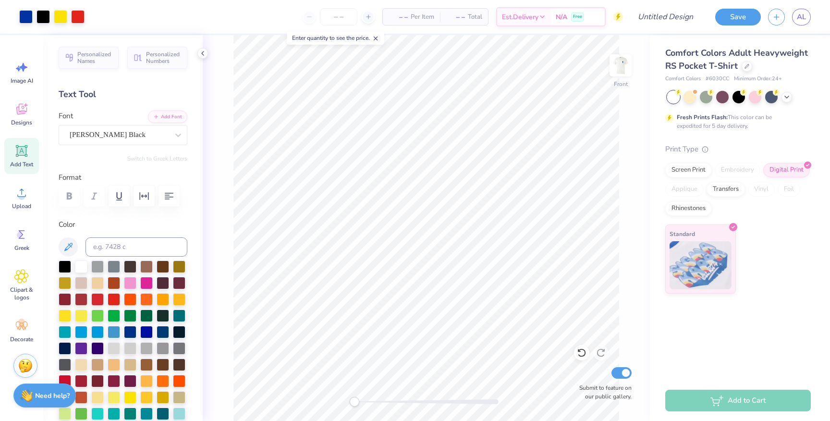
scroll to position [110, 0]
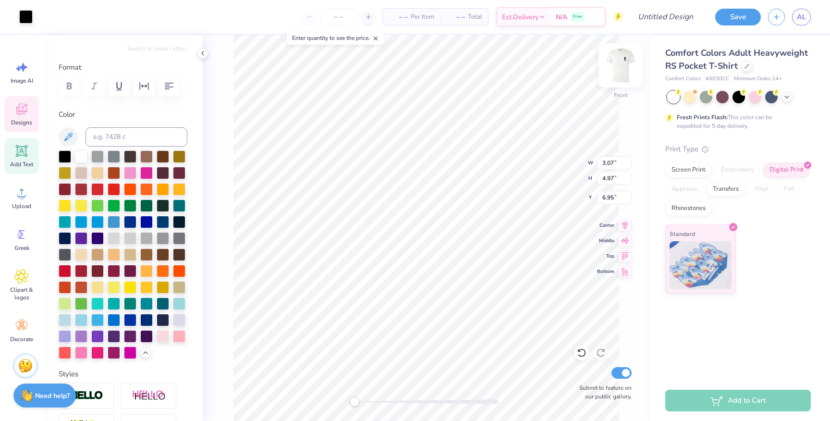
type input "2.32"
type input "3.12"
type input "6.99"
type input "3.07"
type input "4.97"
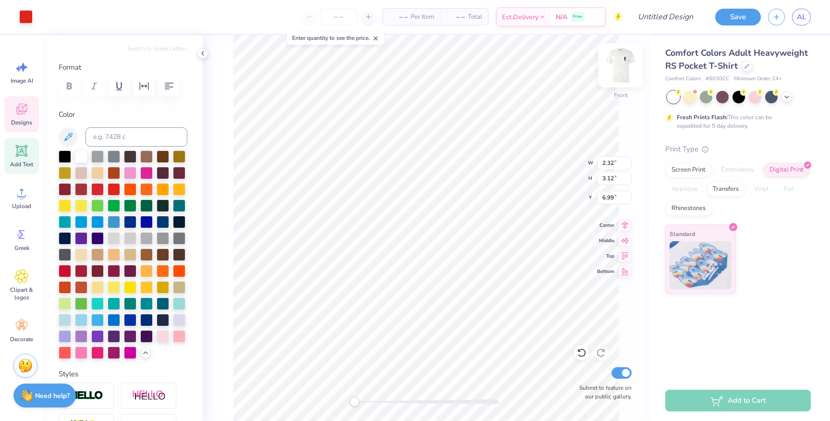
type input "6.95"
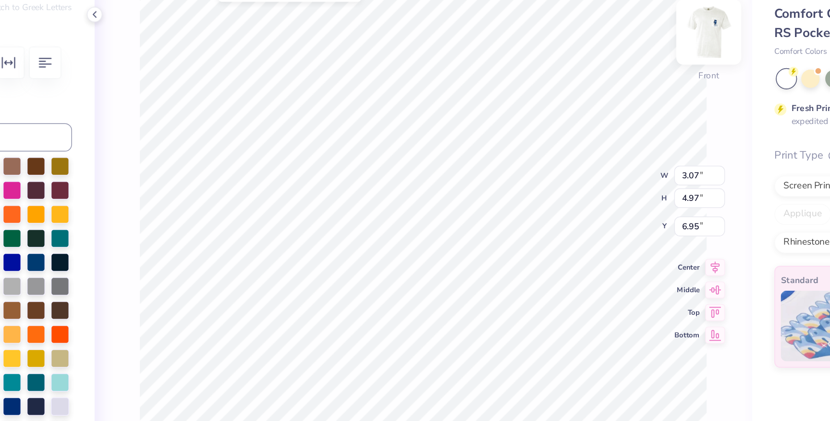
type input "2.32"
type input "3.14"
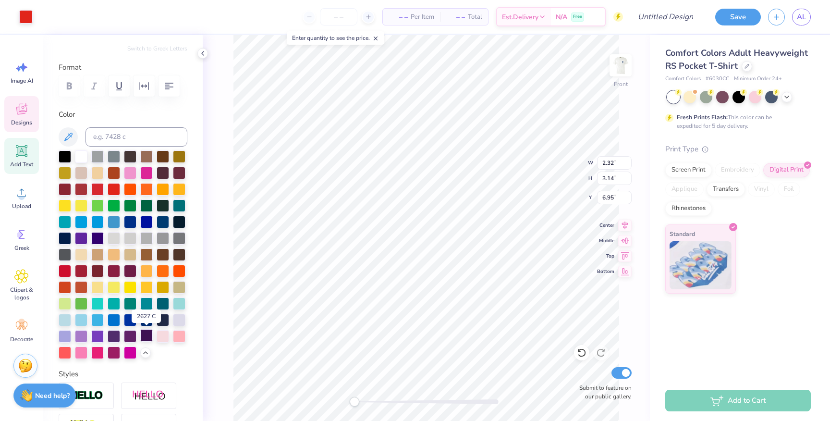
click at [147, 333] on div at bounding box center [146, 335] width 12 height 12
click at [111, 317] on div at bounding box center [114, 319] width 12 height 12
click at [620, 71] on img at bounding box center [620, 65] width 38 height 38
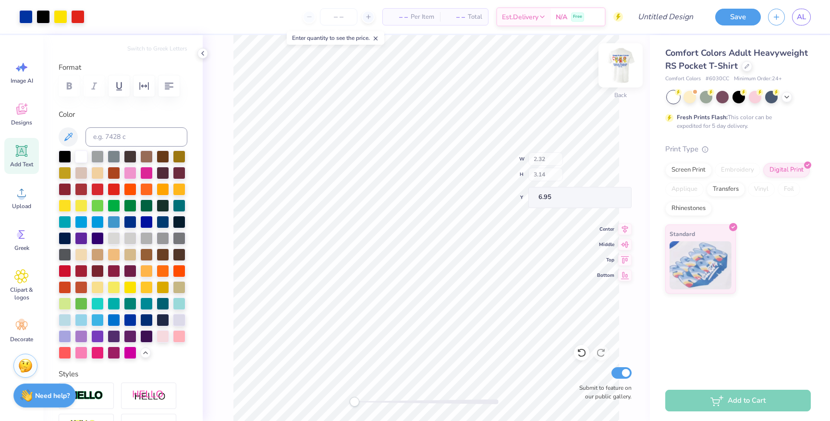
type input "2.25"
type input "3.05"
click at [622, 64] on img at bounding box center [620, 65] width 38 height 38
type input "2.32"
type input "3.14"
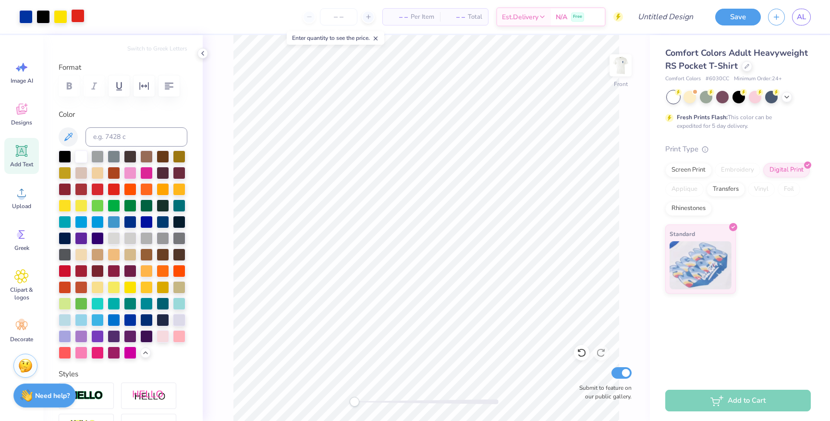
click at [75, 17] on div at bounding box center [77, 15] width 13 height 13
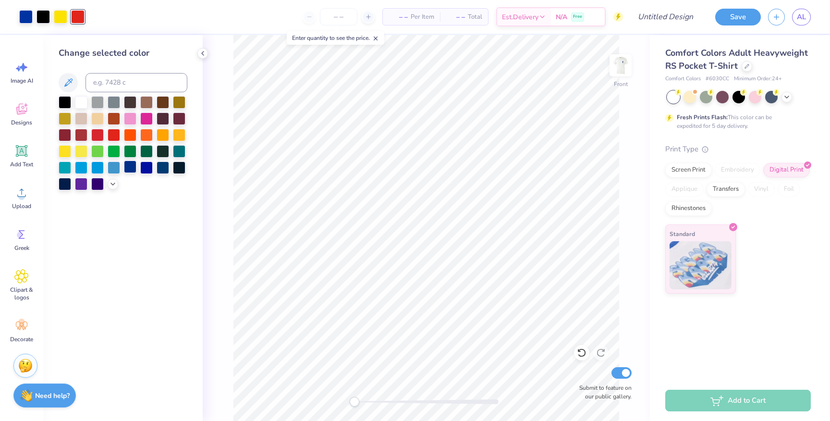
click at [128, 169] on div at bounding box center [130, 166] width 12 height 12
click at [61, 22] on div at bounding box center [60, 15] width 13 height 13
click at [161, 167] on div at bounding box center [163, 166] width 12 height 12
click at [204, 172] on div "Front Submit to feature on our public gallery." at bounding box center [426, 228] width 447 height 386
click at [42, 16] on div at bounding box center [42, 15] width 13 height 13
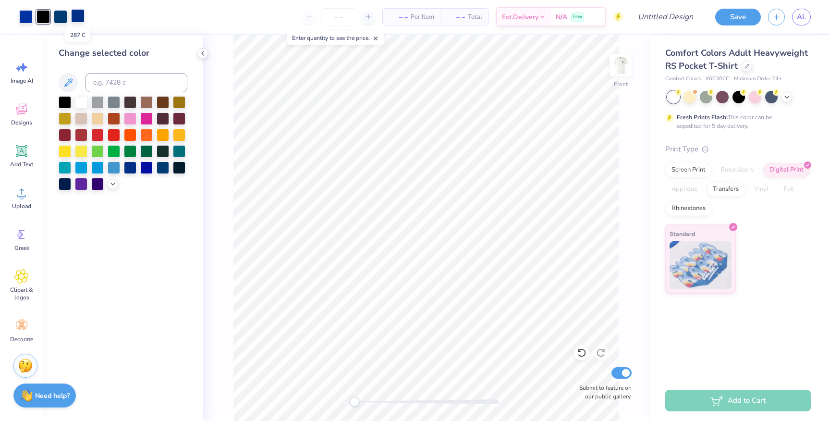
click at [73, 19] on div at bounding box center [77, 15] width 13 height 13
click at [105, 82] on input at bounding box center [136, 82] width 102 height 19
click at [202, 51] on icon at bounding box center [203, 53] width 8 height 8
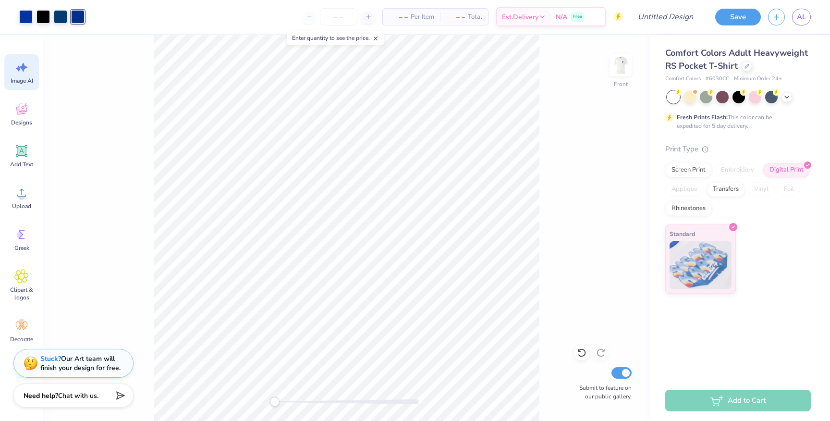
click at [20, 66] on icon at bounding box center [21, 67] width 14 height 14
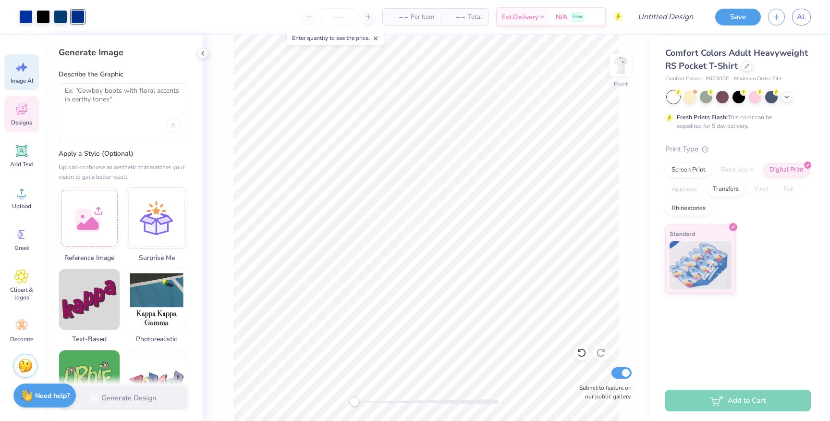
click at [20, 100] on div "Designs" at bounding box center [21, 114] width 35 height 36
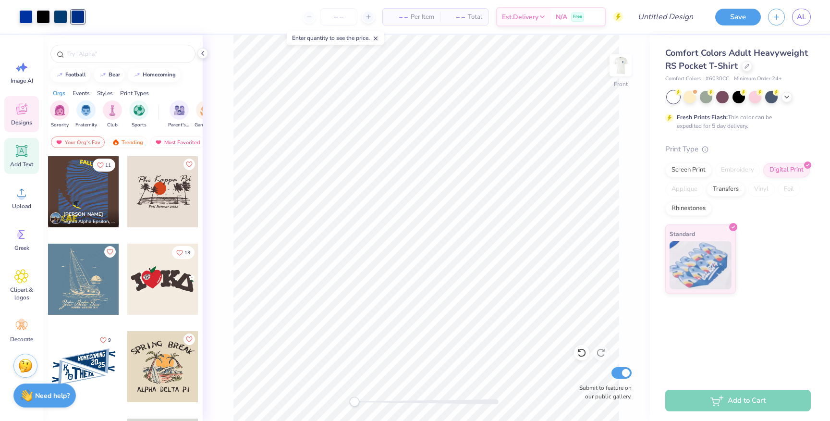
click at [22, 159] on div "Add Text" at bounding box center [21, 156] width 35 height 36
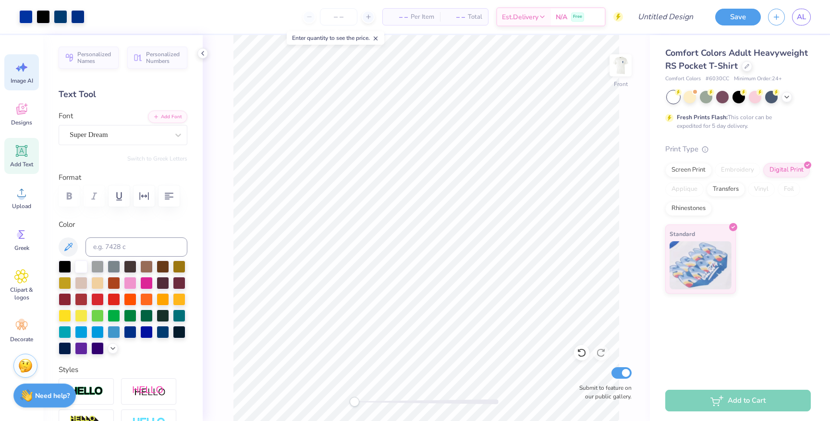
click at [29, 67] on div "Image AI" at bounding box center [21, 72] width 35 height 36
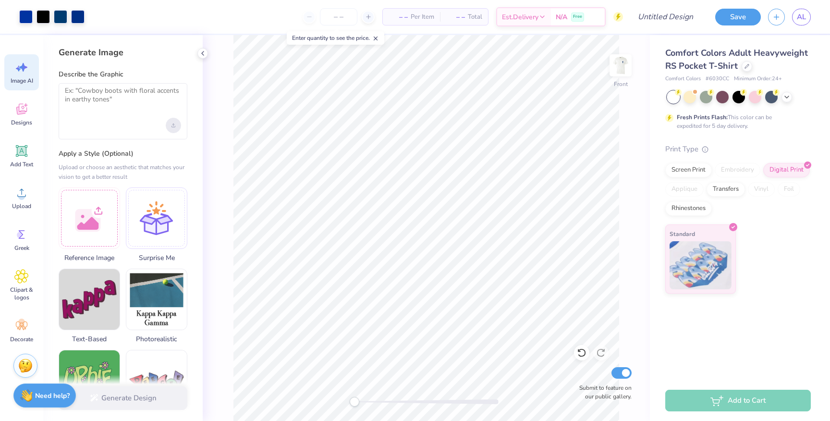
click at [173, 130] on div "Upload image" at bounding box center [173, 125] width 15 height 15
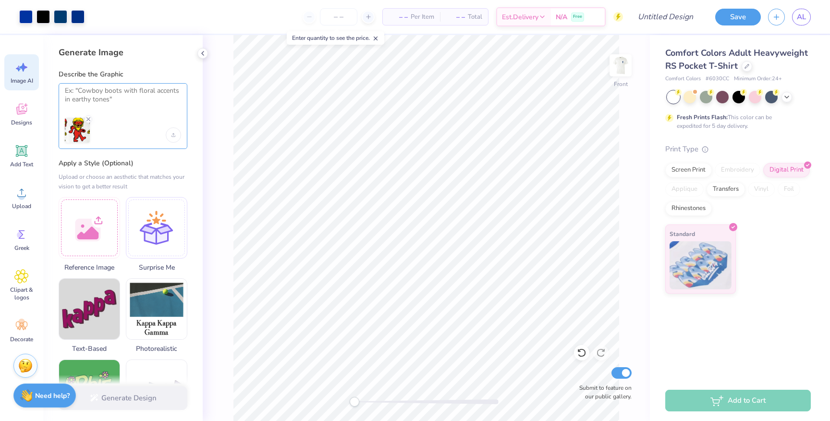
click at [135, 95] on textarea at bounding box center [123, 98] width 116 height 24
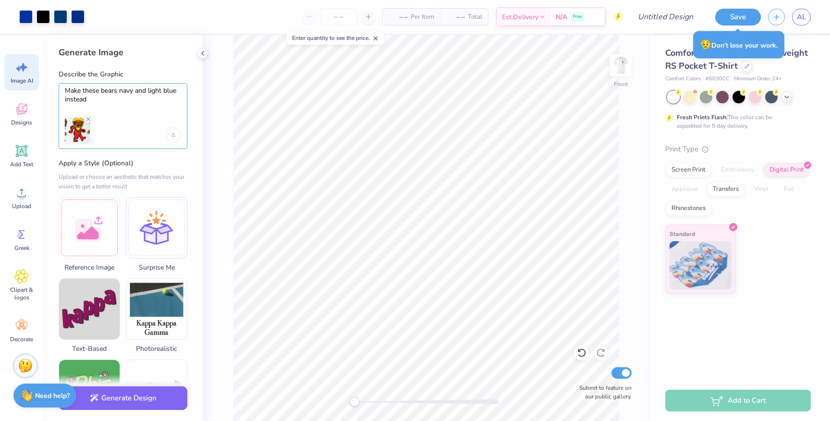
drag, startPoint x: 83, startPoint y: 100, endPoint x: 52, endPoint y: 100, distance: 31.2
click at [51, 100] on div "Generate Image Describe the Graphic Make these bears navy and light blue instea…" at bounding box center [122, 228] width 159 height 386
type textarea "Make these bears navy and light blue"
click at [133, 398] on button "Generate Design" at bounding box center [123, 396] width 129 height 24
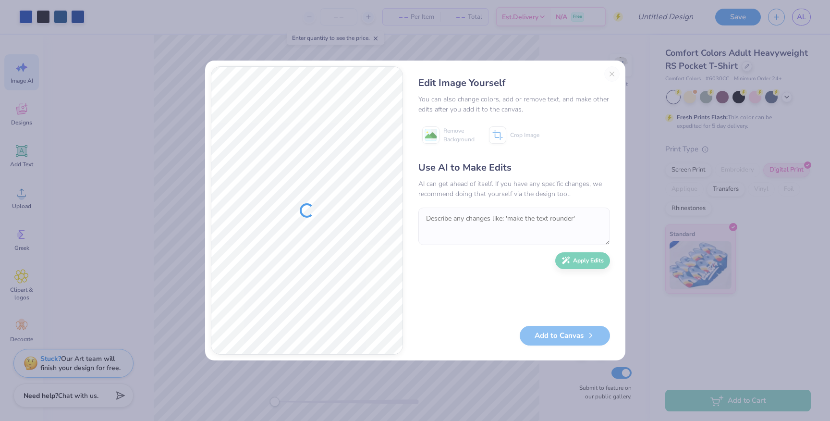
click at [614, 73] on div "Edit Image Yourself You can also change colors, add or remove text, and make ot…" at bounding box center [514, 210] width 211 height 288
click at [608, 73] on div "Edit Image Yourself You can also change colors, add or remove text, and make ot…" at bounding box center [514, 210] width 211 height 288
click at [653, 261] on div "Edit Image Yourself You can also change colors, add or remove text, and make ot…" at bounding box center [415, 210] width 830 height 421
click at [608, 72] on div "Edit Image Yourself You can also change colors, add or remove text, and make ot…" at bounding box center [514, 210] width 211 height 288
click at [610, 72] on div "Edit Image Yourself You can also change colors, add or remove text, and make ot…" at bounding box center [514, 210] width 211 height 288
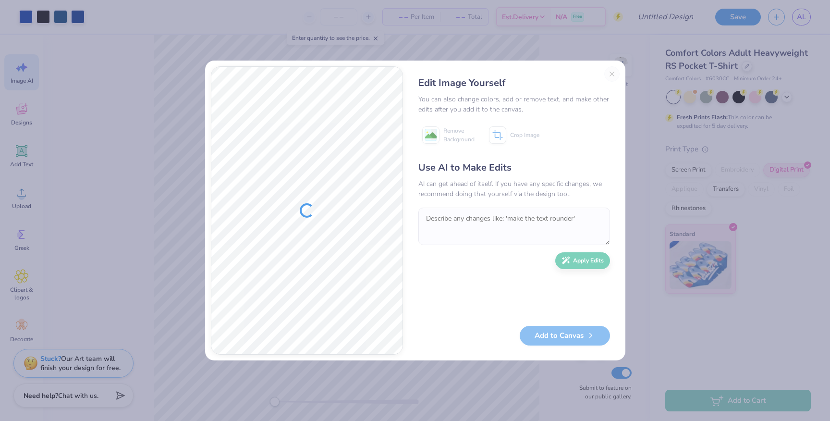
click at [615, 73] on div "Edit Image Yourself You can also change colors, add or remove text, and make ot…" at bounding box center [514, 210] width 211 height 288
click at [646, 74] on div "Edit Image Yourself You can also change colors, add or remove text, and make ot…" at bounding box center [415, 210] width 830 height 421
click at [608, 75] on div "Edit Image Yourself You can also change colors, add or remove text, and make ot…" at bounding box center [514, 210] width 211 height 288
click at [690, 77] on div "Edit Image Yourself You can also change colors, add or remove text, and make ot…" at bounding box center [415, 210] width 830 height 421
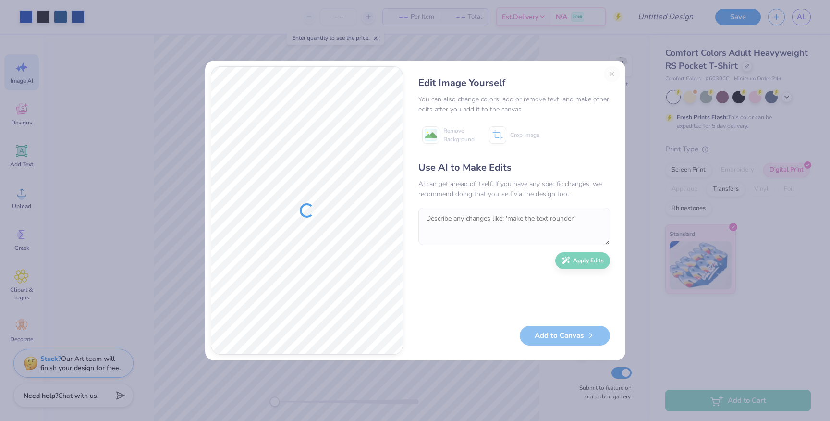
click at [329, 216] on div at bounding box center [306, 210] width 191 height 287
click at [612, 73] on div "Edit Image Yourself You can also change colors, add or remove text, and make ot…" at bounding box center [514, 210] width 211 height 288
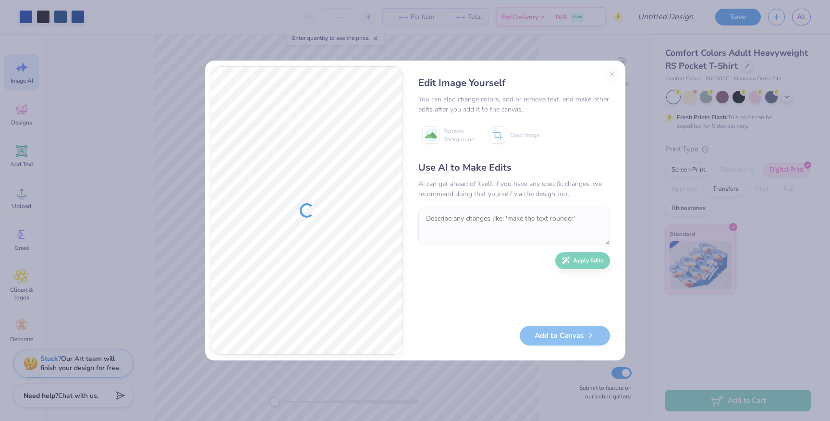
click at [564, 249] on div "Use AI to Make Edits AI can get ahead of itself. If you have any specific chang…" at bounding box center [514, 238] width 192 height 156
click at [569, 259] on div "Use AI to Make Edits AI can get ahead of itself. If you have any specific chang…" at bounding box center [514, 238] width 192 height 156
click at [724, 48] on div "☝️ Save before you leave." at bounding box center [739, 44] width 96 height 27
click at [732, 21] on div "Edit Image Yourself You can also change colors, add or remove text, and make ot…" at bounding box center [415, 210] width 830 height 421
click at [718, 32] on div "☝️ Save before you leave." at bounding box center [739, 44] width 96 height 27
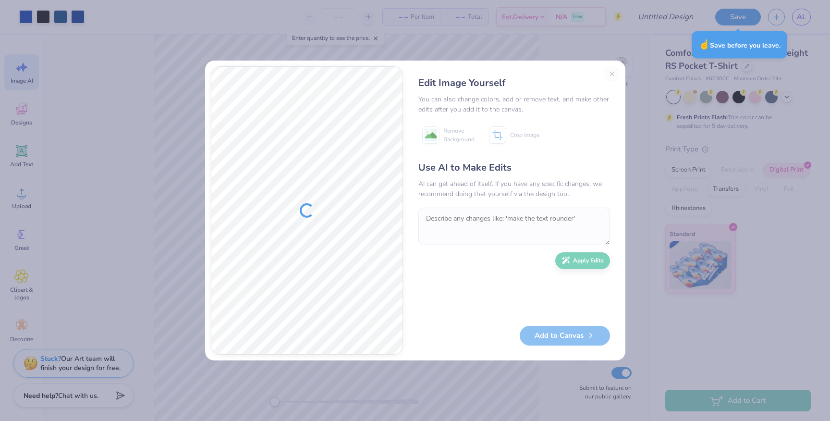
click at [738, 27] on div "Edit Image Yourself You can also change colors, add or remove text, and make ot…" at bounding box center [415, 210] width 830 height 421
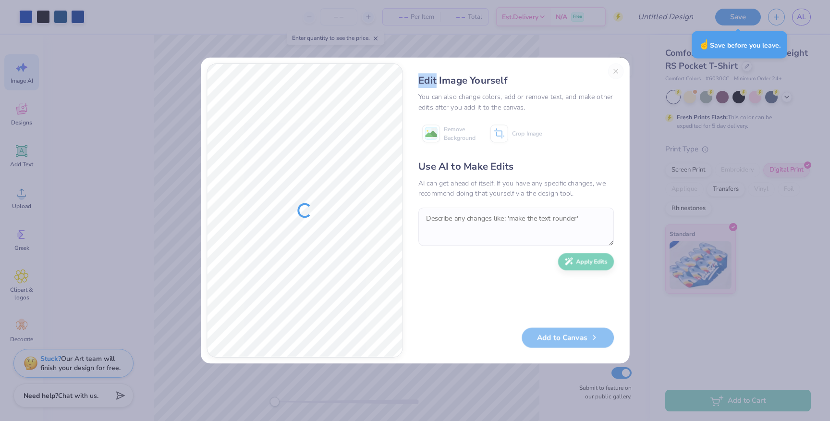
click at [738, 27] on div "Edit Image Yourself You can also change colors, add or remove text, and make ot…" at bounding box center [415, 210] width 830 height 421
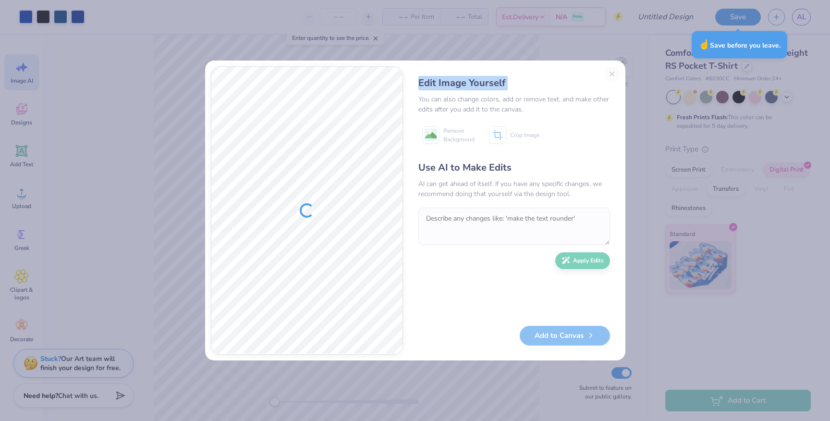
click at [738, 27] on div "Edit Image Yourself You can also change colors, add or remove text, and make ot…" at bounding box center [415, 210] width 830 height 421
click at [666, 111] on div "Edit Image Yourself You can also change colors, add or remove text, and make ot…" at bounding box center [415, 210] width 830 height 421
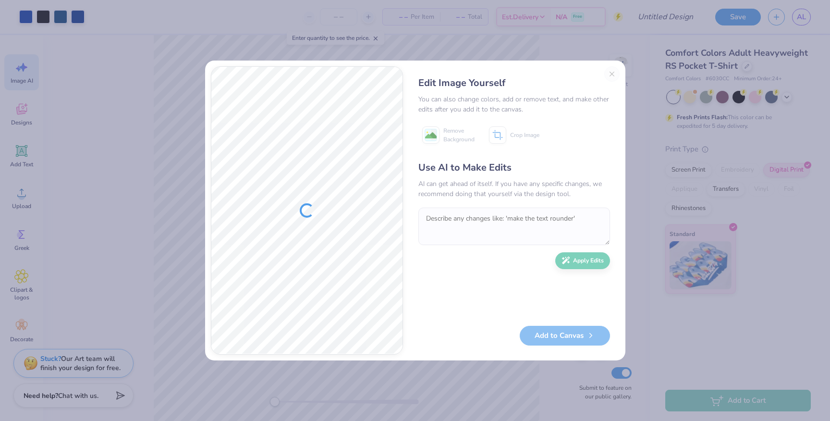
click at [609, 72] on div "Edit Image Yourself You can also change colors, add or remove text, and make ot…" at bounding box center [514, 210] width 211 height 288
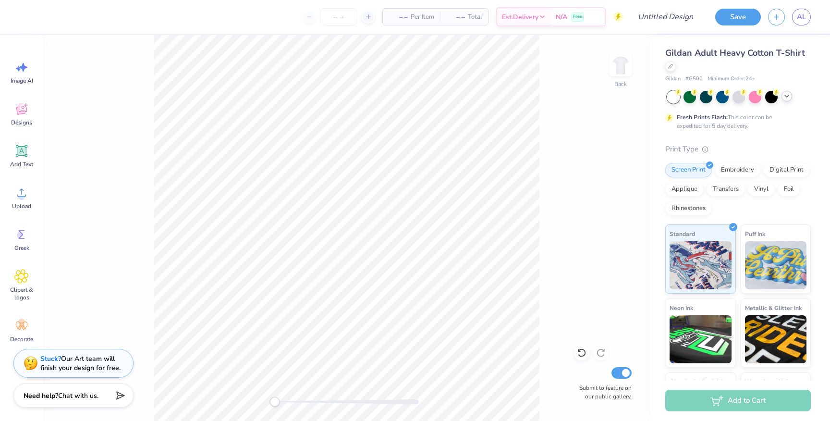
click at [785, 99] on icon at bounding box center [787, 96] width 8 height 8
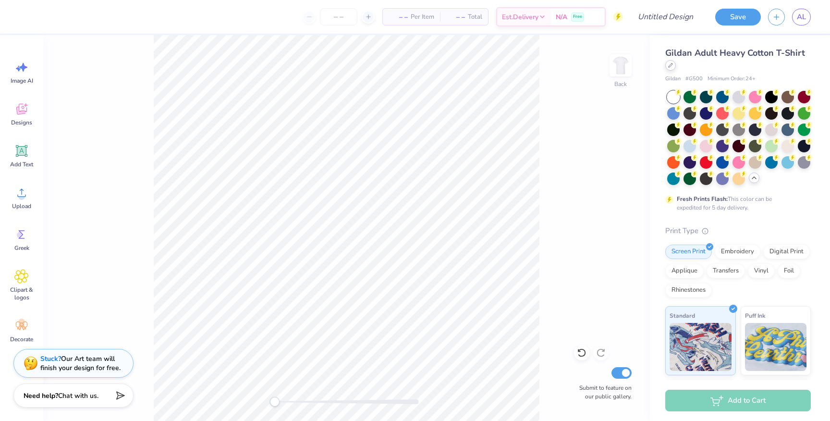
click at [671, 64] on icon at bounding box center [670, 65] width 5 height 5
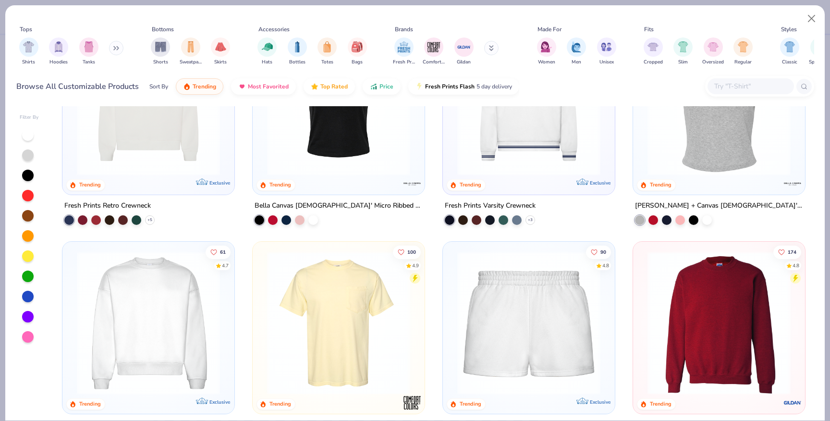
scroll to position [529, 0]
click at [371, 279] on img at bounding box center [338, 321] width 153 height 143
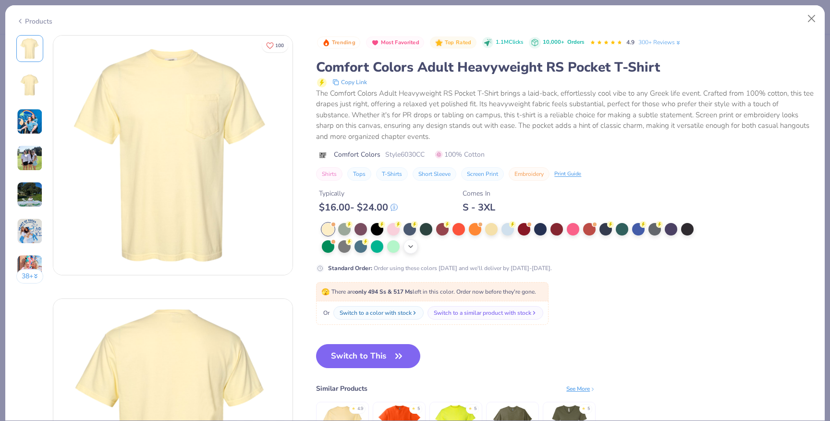
click at [414, 250] on div "+ 22" at bounding box center [410, 246] width 14 height 14
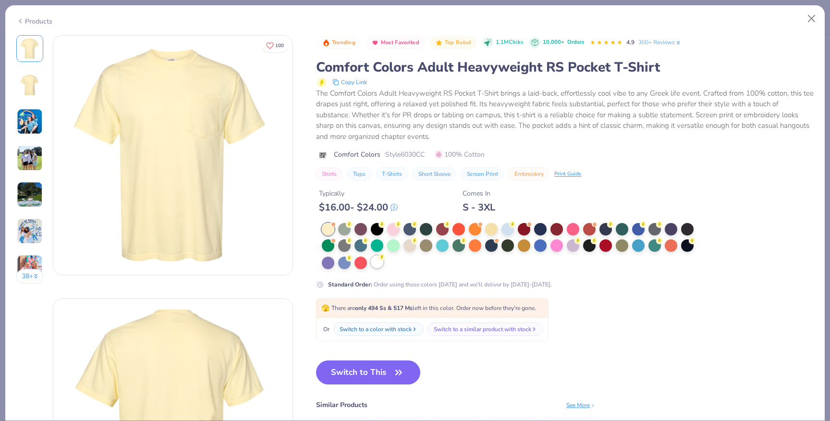
click at [377, 266] on div at bounding box center [377, 261] width 12 height 12
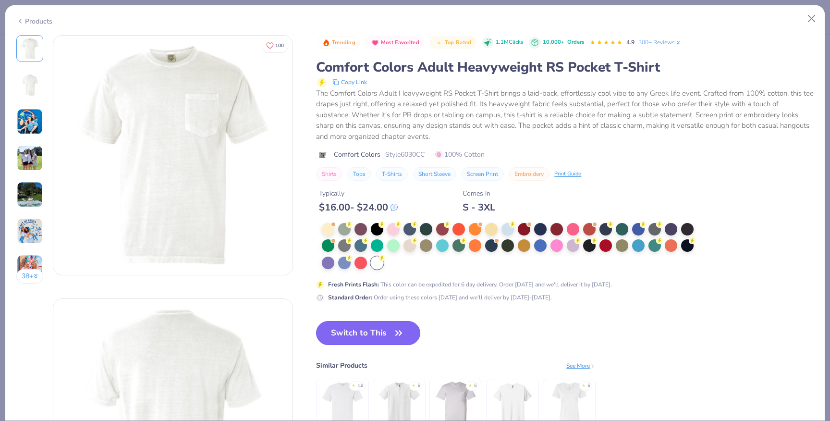
click at [378, 332] on button "Switch to This" at bounding box center [368, 333] width 104 height 24
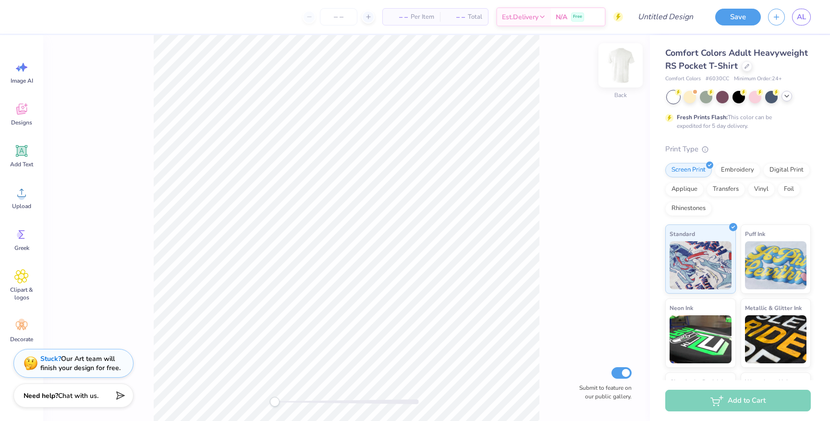
click at [623, 70] on img at bounding box center [620, 65] width 38 height 38
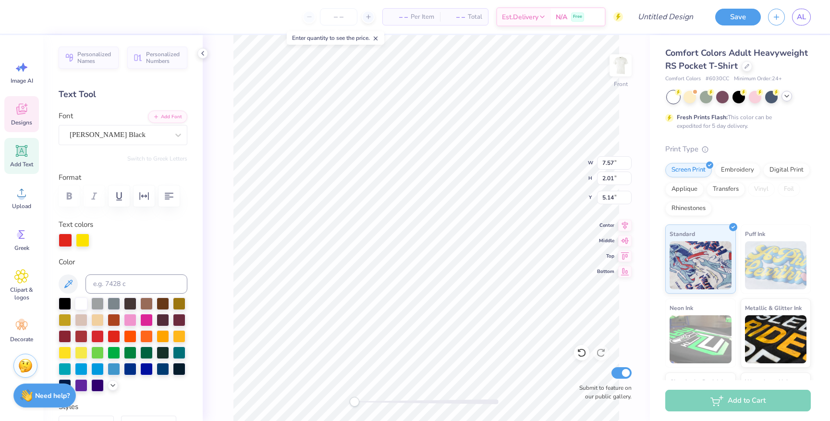
type textarea "J"
type textarea "a"
type textarea "k"
type textarea "Kappa Kappa Gamma"
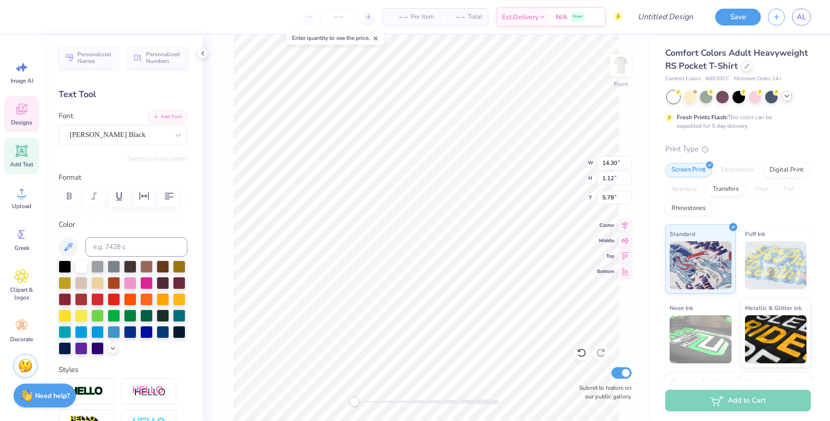
type input "5.81"
type input "2.59"
type input "5.20"
type input "7.97"
type input "3.50"
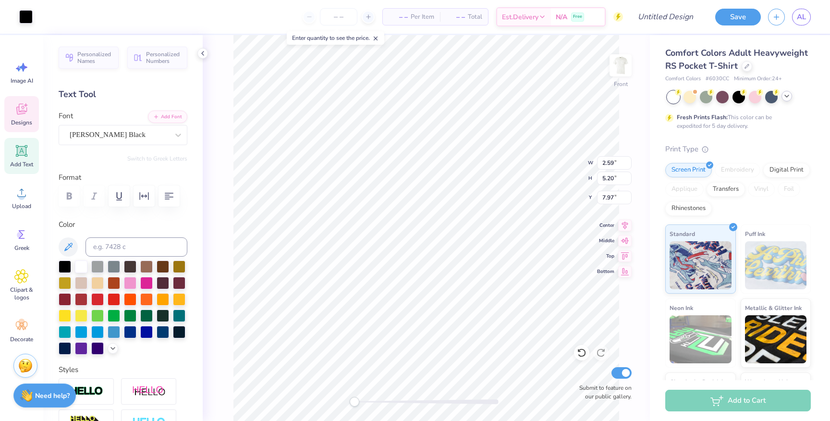
type input "4.23"
type input "8.84"
click at [24, 19] on div at bounding box center [25, 15] width 13 height 13
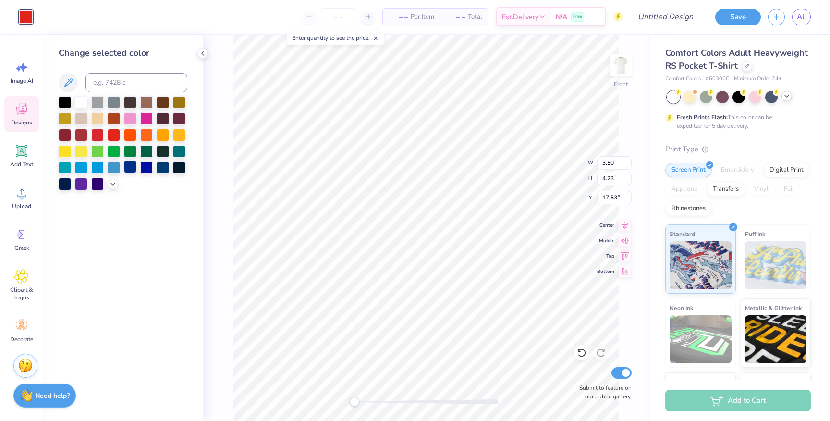
click at [131, 169] on div at bounding box center [130, 166] width 12 height 12
click at [142, 168] on div at bounding box center [146, 166] width 12 height 12
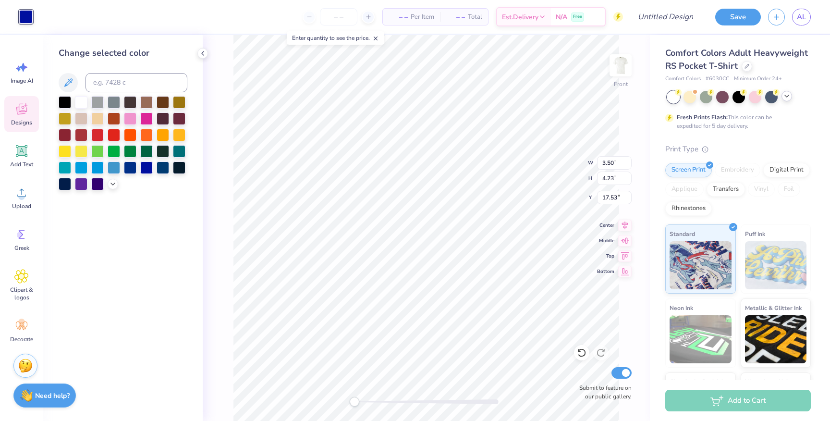
click at [168, 221] on div "Change selected color" at bounding box center [122, 228] width 159 height 386
click at [205, 48] on div at bounding box center [202, 53] width 11 height 11
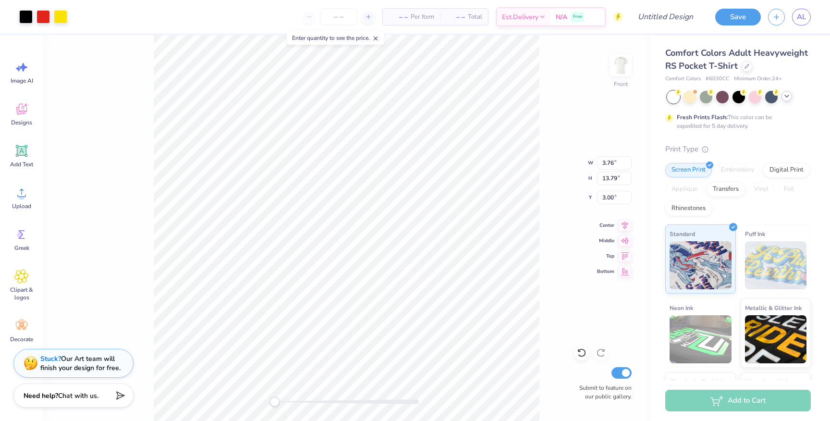
type input "7.97"
type input "17.53"
type input "2.32"
type input "2.94"
type input "8.01"
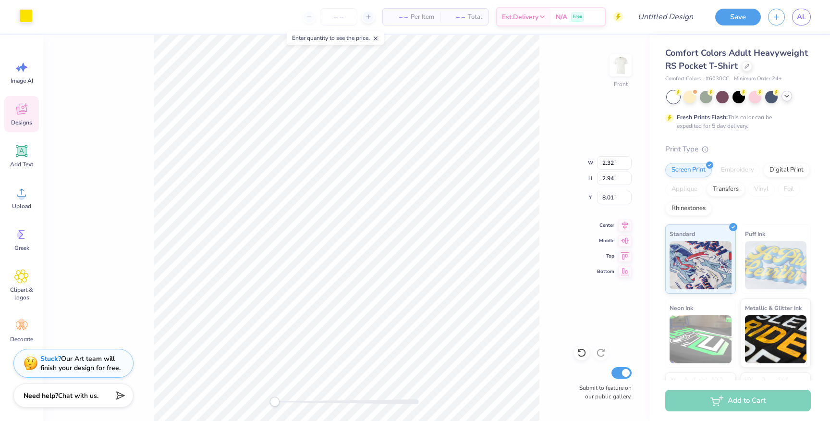
click at [28, 15] on div at bounding box center [25, 15] width 13 height 13
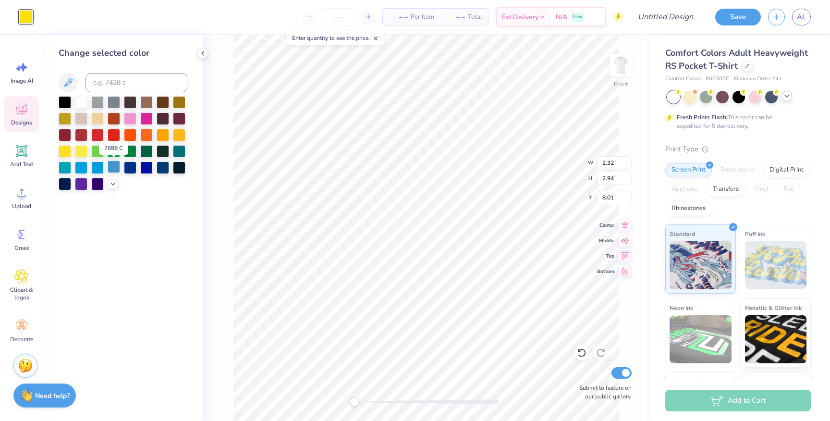
click at [112, 168] on div at bounding box center [114, 166] width 12 height 12
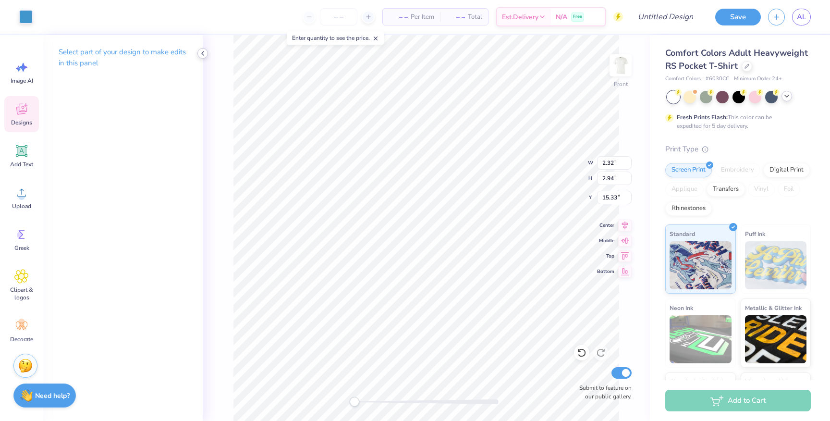
click at [204, 51] on icon at bounding box center [203, 53] width 8 height 8
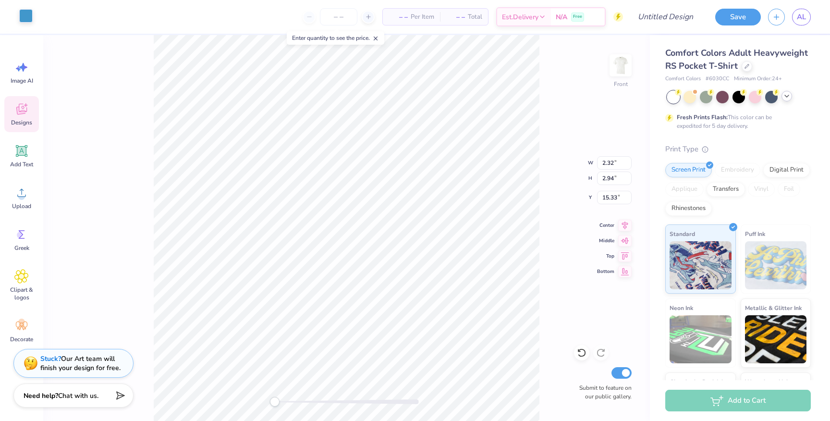
click at [24, 18] on div at bounding box center [25, 15] width 13 height 13
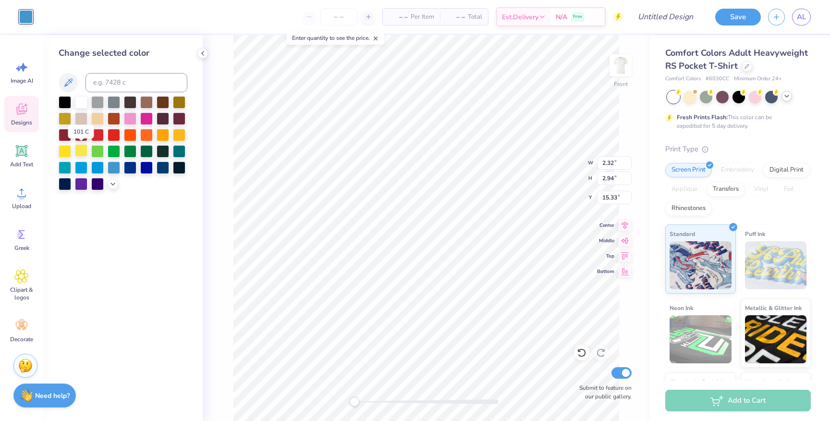
click at [77, 147] on div at bounding box center [81, 150] width 12 height 12
click at [112, 181] on icon at bounding box center [113, 183] width 8 height 8
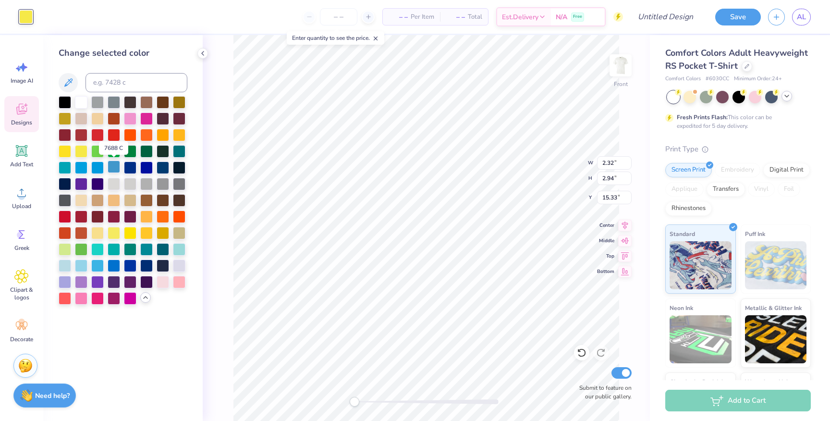
click at [111, 170] on div at bounding box center [114, 166] width 12 height 12
type input "14.69"
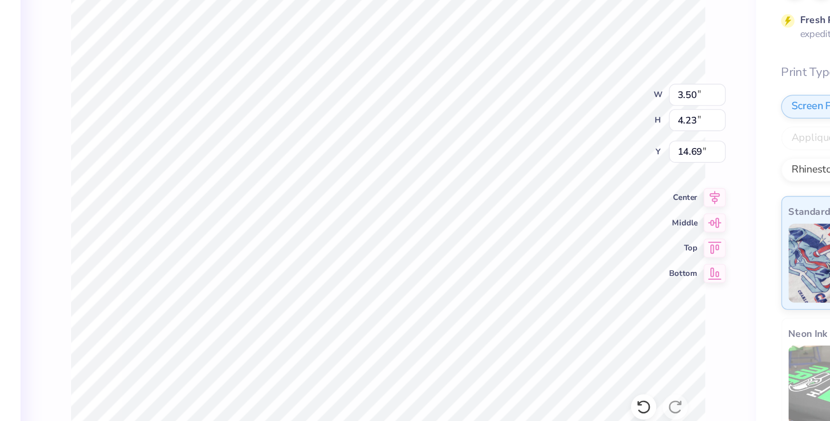
type input "2.32"
type input "2.94"
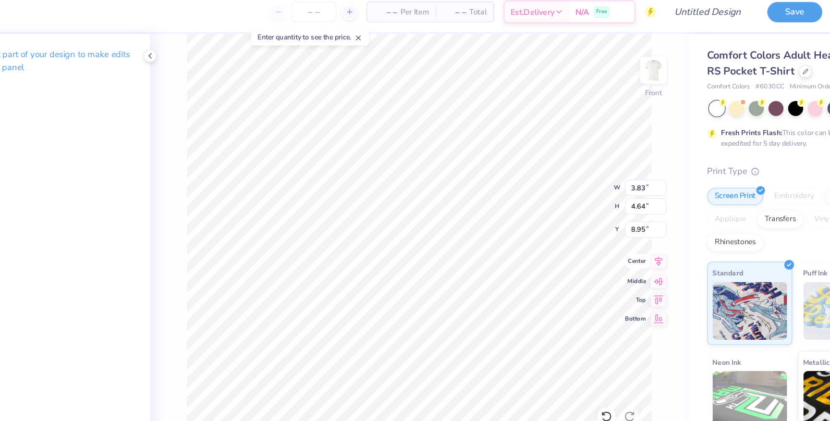
click at [626, 226] on icon at bounding box center [624, 224] width 13 height 12
click at [625, 238] on icon at bounding box center [625, 239] width 8 height 6
click at [625, 226] on icon at bounding box center [624, 224] width 13 height 12
click at [622, 227] on icon at bounding box center [624, 224] width 13 height 12
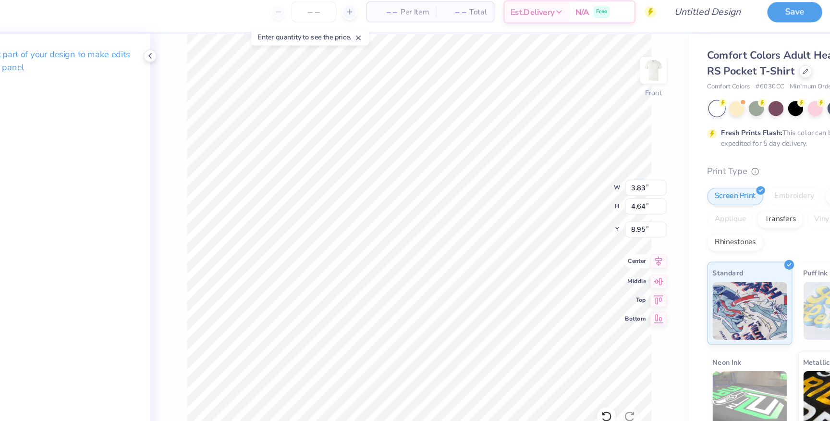
click at [626, 220] on icon at bounding box center [624, 224] width 13 height 12
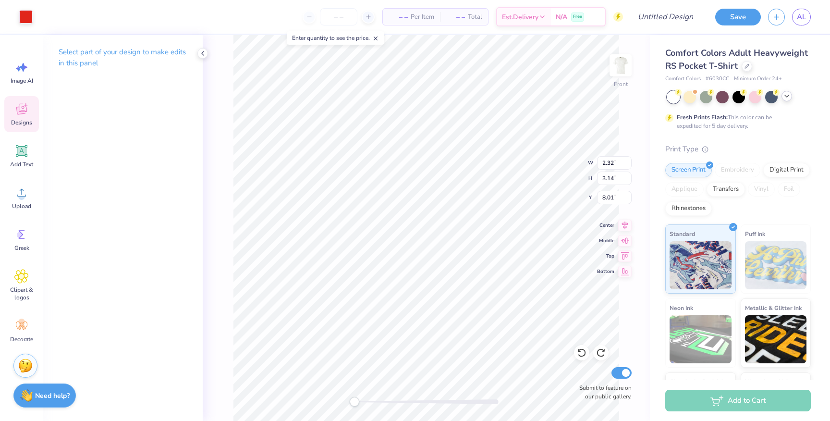
type input "3.50"
type input "4.23"
type input "17.53"
click at [21, 17] on div at bounding box center [25, 15] width 13 height 13
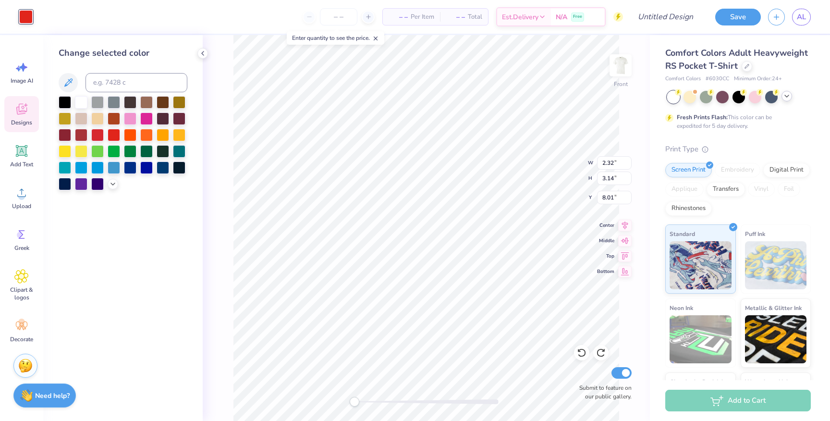
click at [106, 186] on div at bounding box center [123, 143] width 129 height 94
click at [115, 186] on icon at bounding box center [113, 183] width 8 height 8
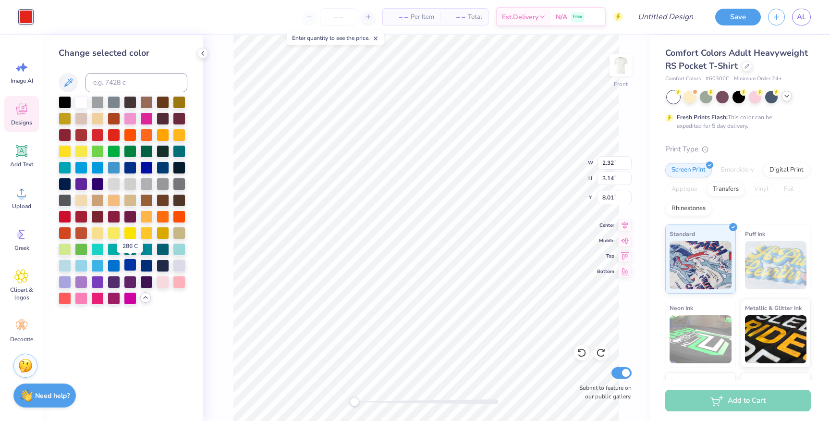
click at [131, 265] on div at bounding box center [130, 264] width 12 height 12
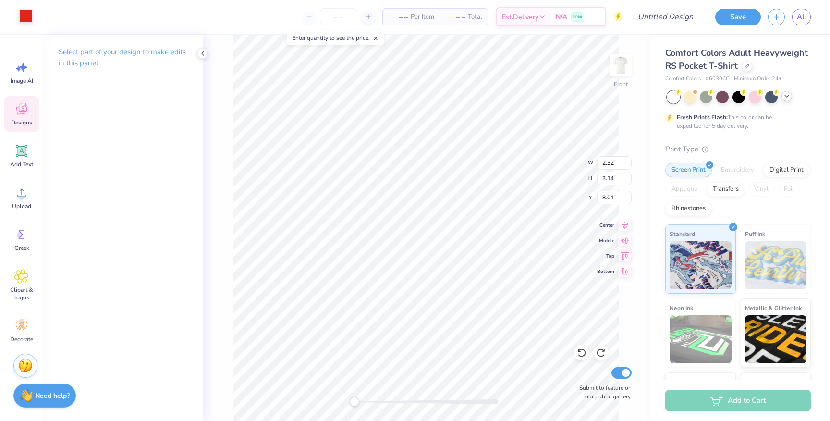
click at [27, 19] on div at bounding box center [25, 15] width 13 height 13
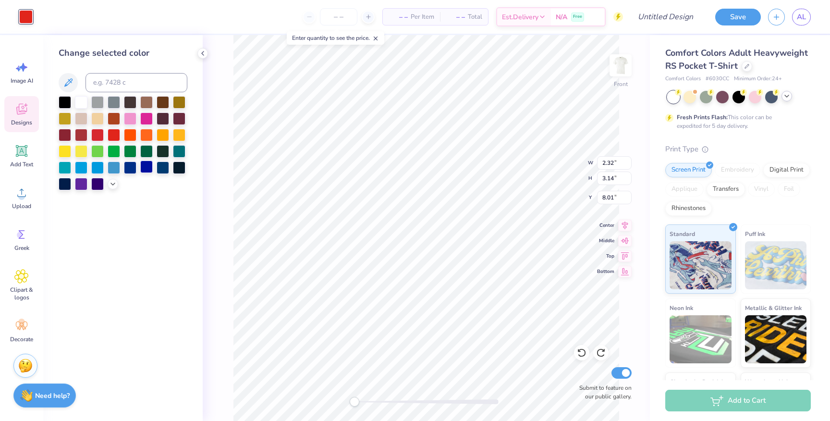
click at [147, 169] on div at bounding box center [146, 166] width 12 height 12
click at [114, 184] on icon at bounding box center [113, 183] width 8 height 8
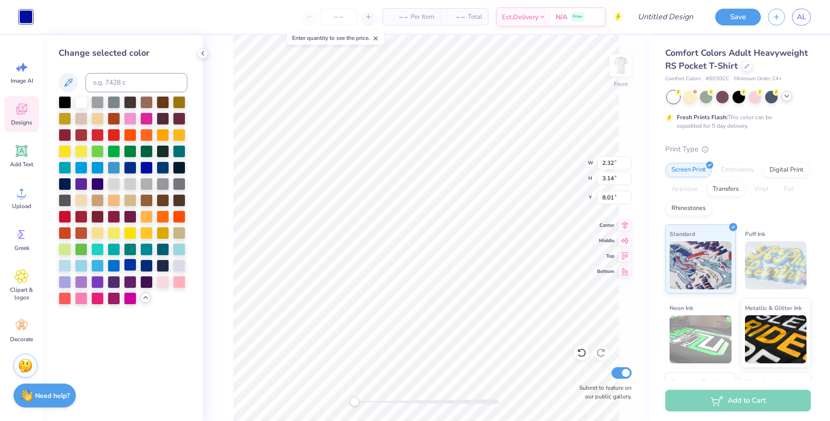
click at [132, 265] on div at bounding box center [130, 264] width 12 height 12
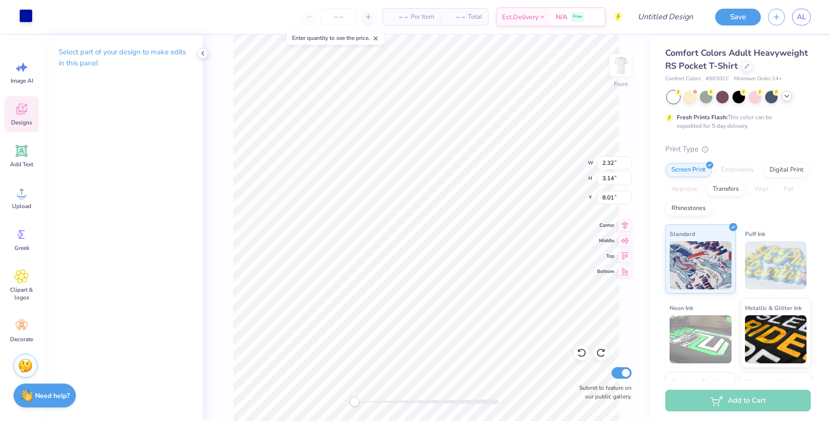
click at [28, 17] on div at bounding box center [25, 15] width 13 height 13
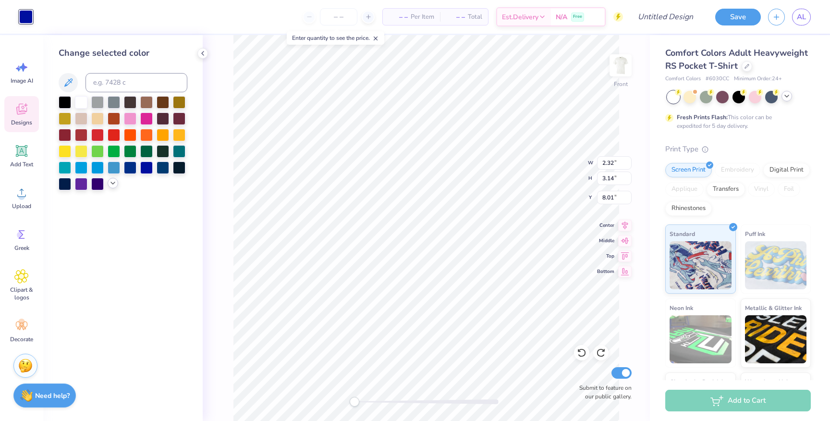
click at [109, 184] on div at bounding box center [113, 183] width 11 height 11
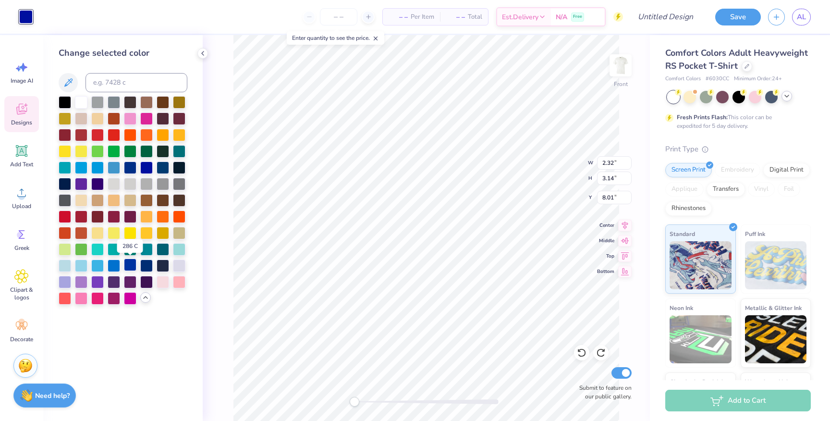
click at [131, 266] on div at bounding box center [130, 264] width 12 height 12
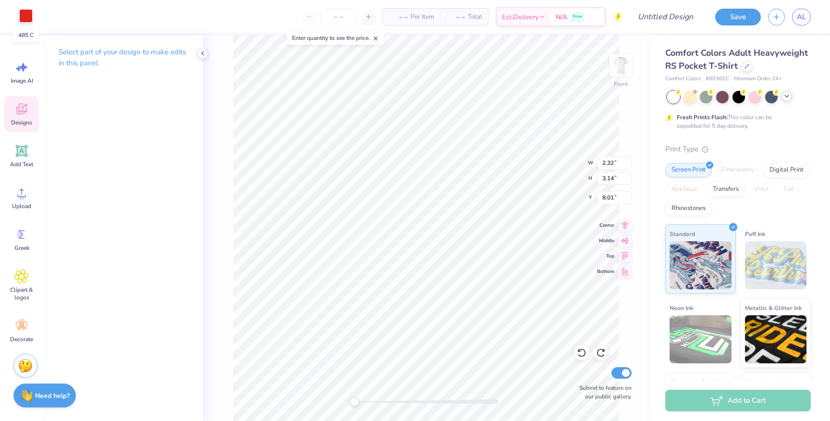
click at [25, 17] on div at bounding box center [25, 15] width 13 height 13
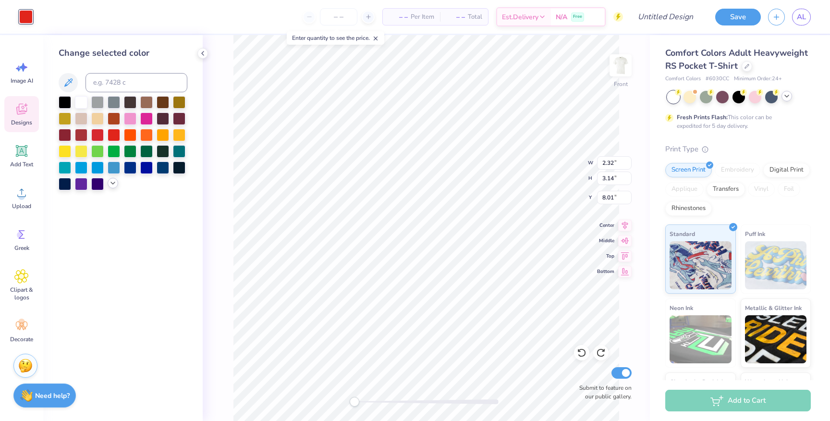
click at [115, 183] on icon at bounding box center [113, 183] width 8 height 8
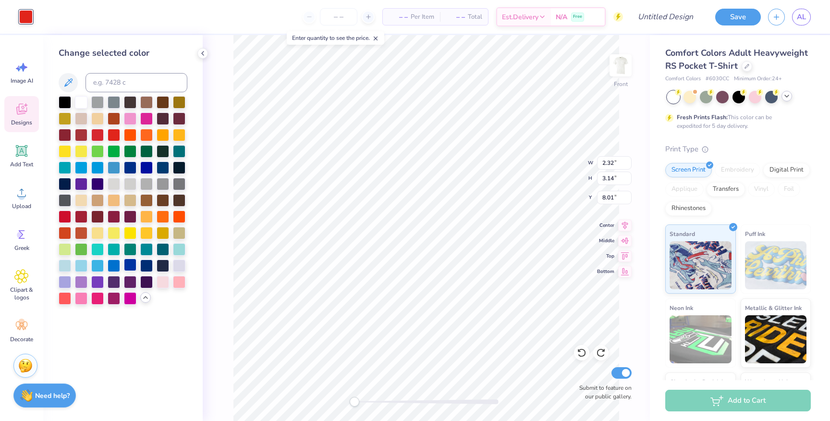
click at [134, 265] on div at bounding box center [130, 264] width 12 height 12
click at [150, 266] on div at bounding box center [146, 264] width 12 height 12
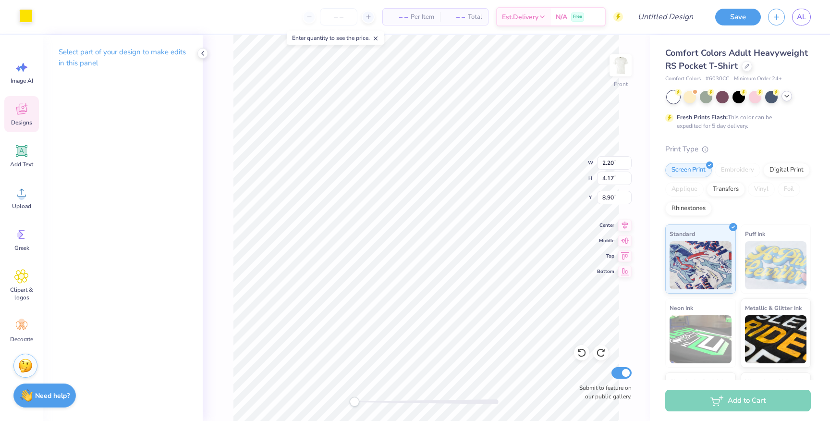
click at [27, 18] on div at bounding box center [25, 15] width 13 height 13
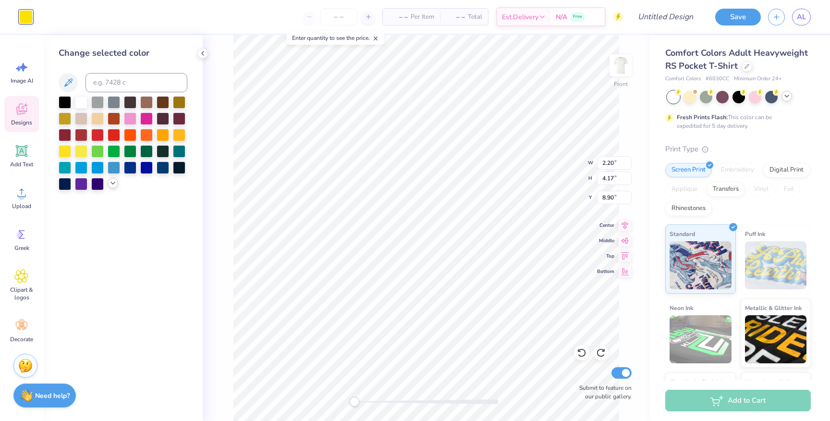
click at [111, 183] on polyline at bounding box center [113, 183] width 4 height 2
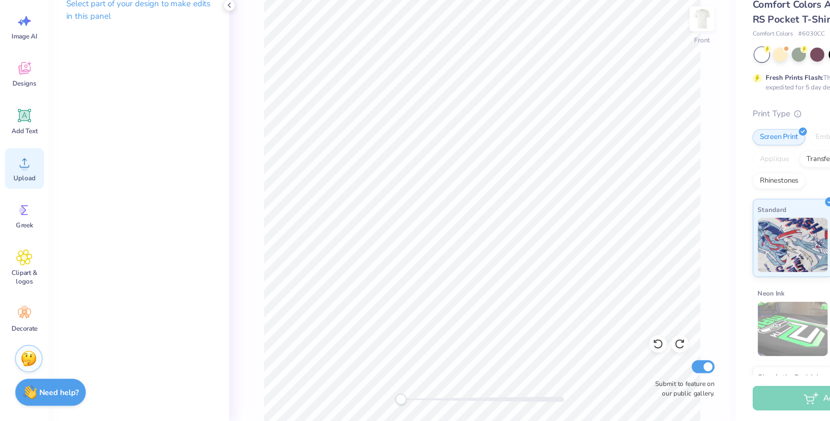
click at [21, 192] on icon at bounding box center [21, 192] width 14 height 14
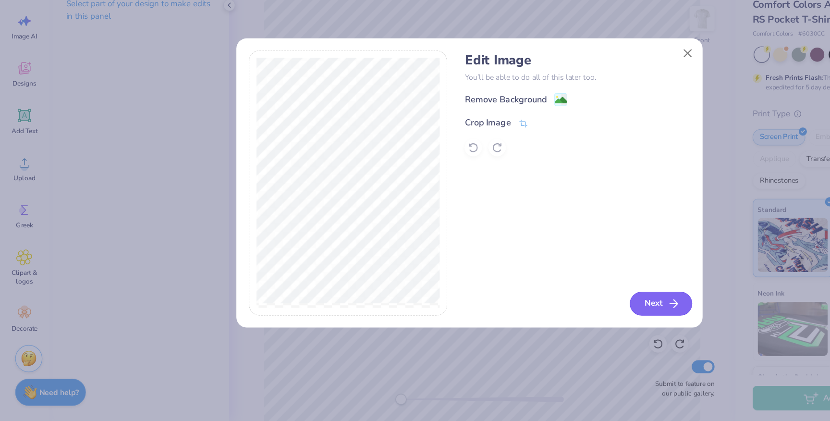
click at [583, 315] on button "Next" at bounding box center [584, 316] width 55 height 21
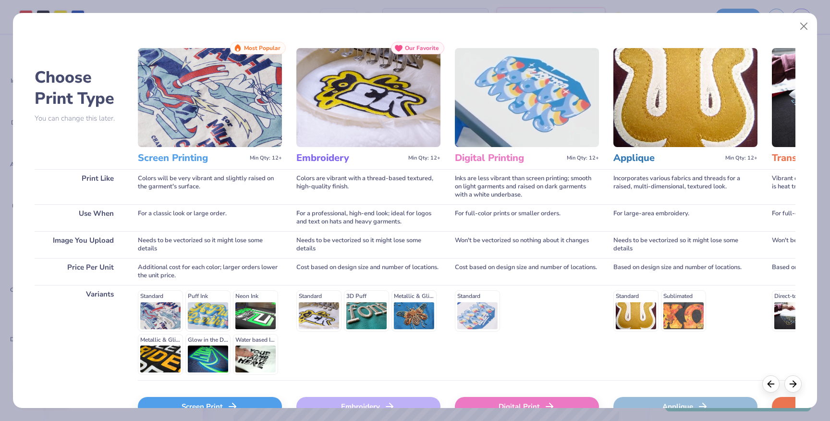
click at [227, 406] on icon at bounding box center [233, 406] width 12 height 12
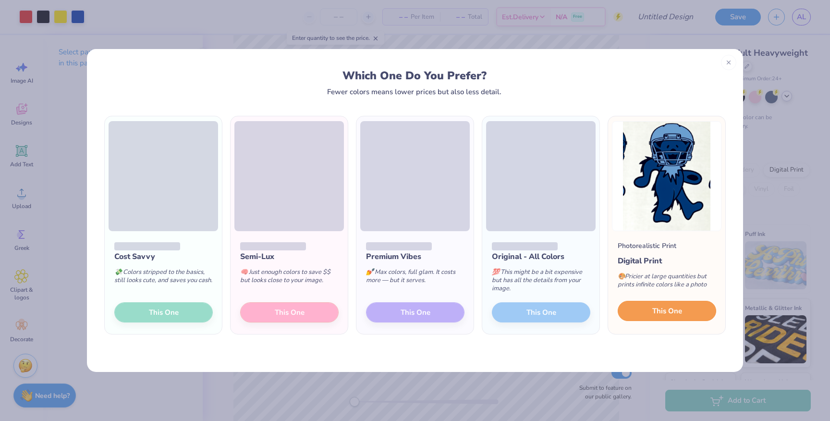
click at [663, 312] on span "This One" at bounding box center [667, 310] width 30 height 11
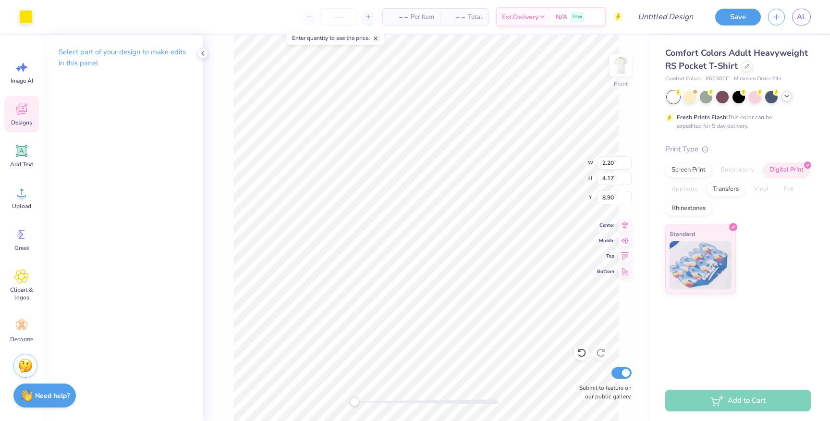
type input "2.32"
type input "3.14"
type input "8.01"
click at [30, 24] on div "Art colors" at bounding box center [16, 17] width 33 height 34
click at [24, 17] on div at bounding box center [25, 15] width 13 height 13
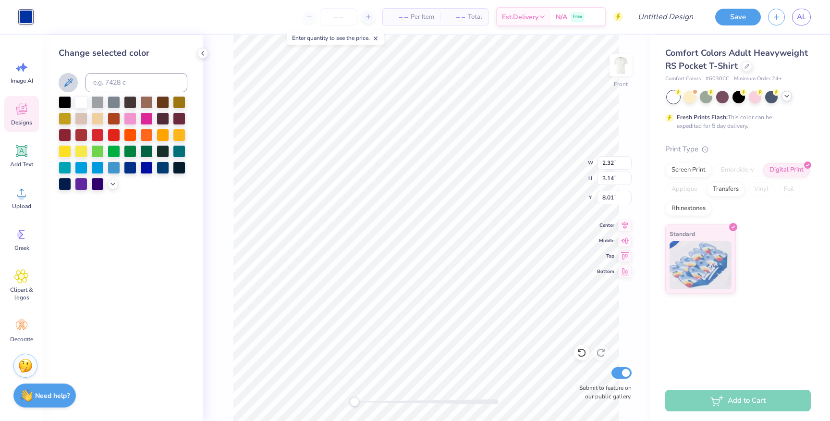
click at [72, 85] on icon at bounding box center [68, 83] width 12 height 12
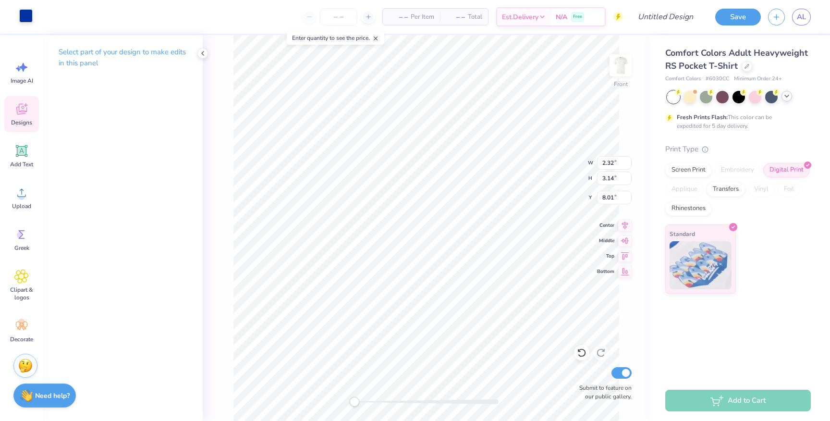
click at [28, 21] on div at bounding box center [25, 15] width 13 height 13
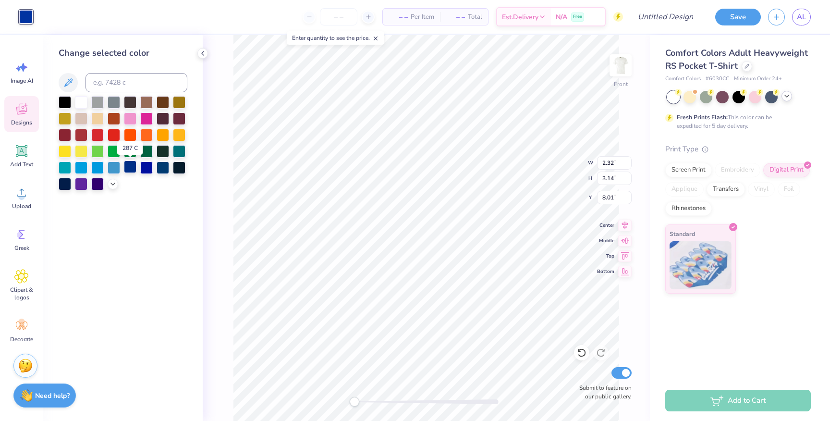
click at [133, 169] on div at bounding box center [130, 166] width 12 height 12
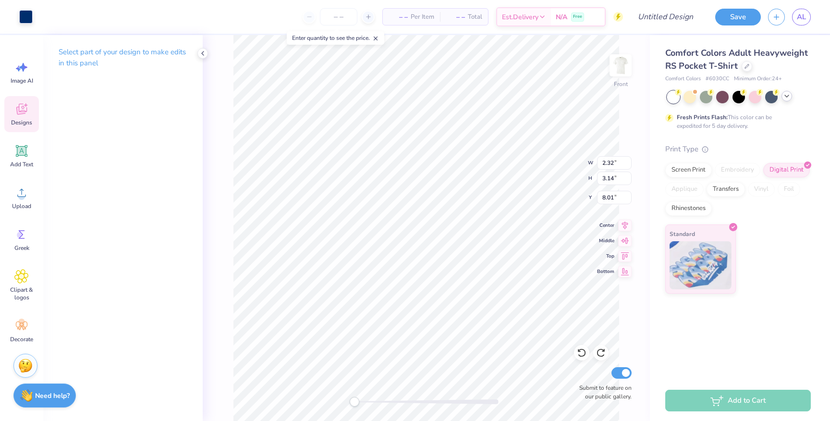
type input "2.20"
type input "4.17"
click at [31, 20] on div at bounding box center [25, 15] width 13 height 13
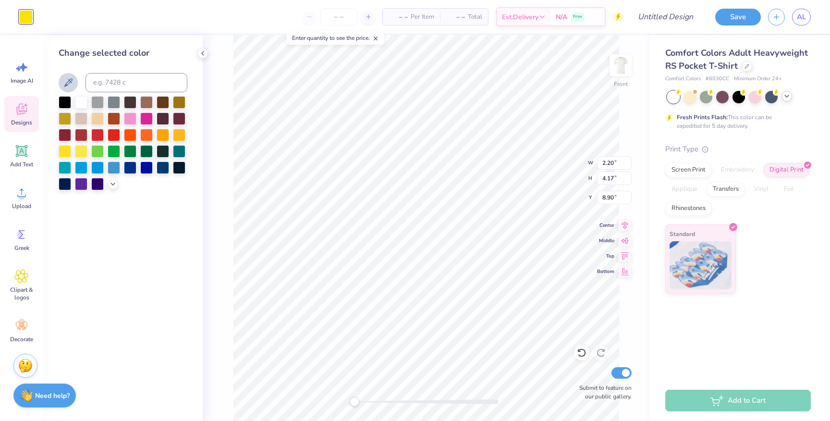
click at [67, 77] on icon at bounding box center [68, 83] width 12 height 12
type input "8.87"
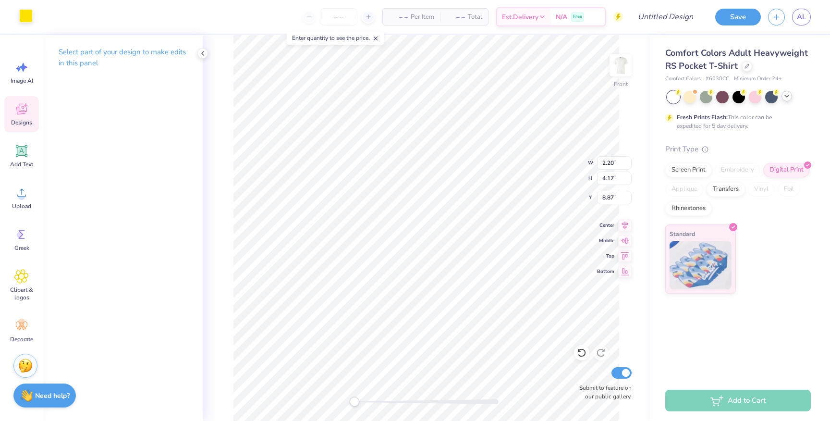
click at [32, 22] on div at bounding box center [25, 15] width 13 height 13
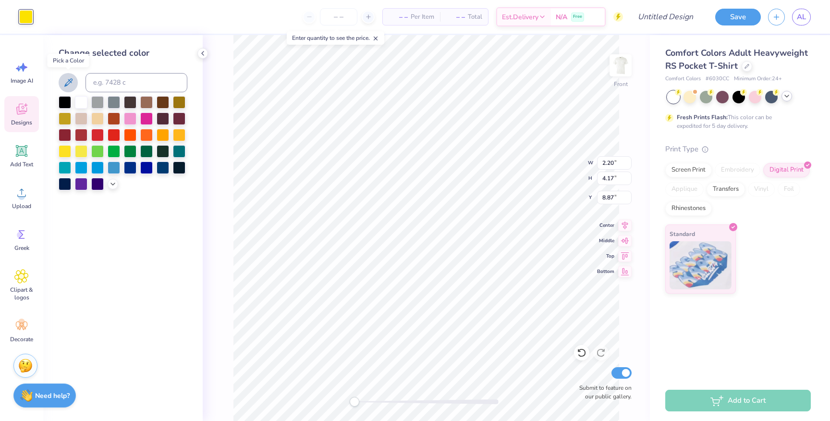
click at [67, 79] on icon at bounding box center [68, 83] width 12 height 12
click at [131, 168] on div at bounding box center [130, 166] width 12 height 12
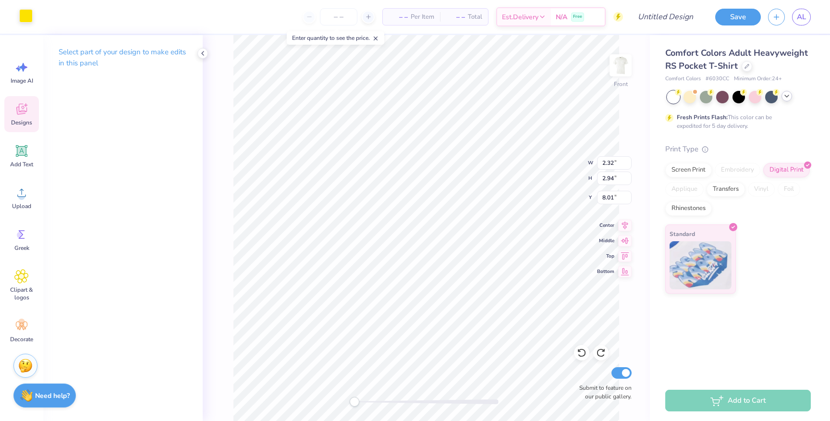
click at [27, 21] on div at bounding box center [25, 15] width 13 height 13
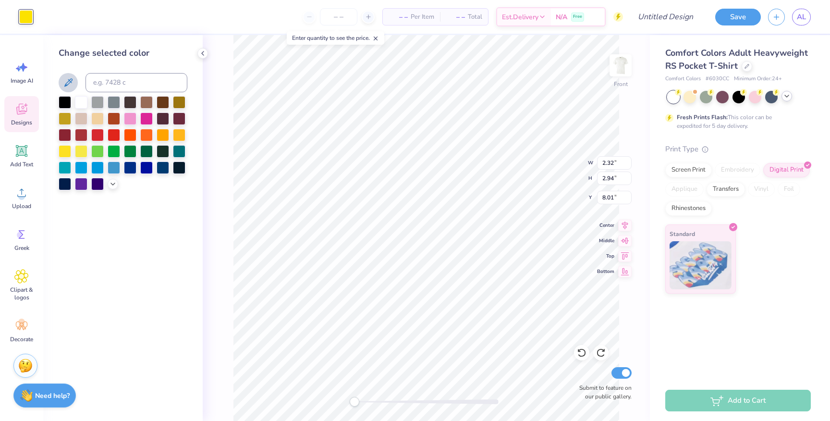
click at [68, 85] on icon at bounding box center [68, 83] width 12 height 12
click at [67, 82] on icon at bounding box center [68, 83] width 12 height 12
type input "2.20"
type input "4.17"
type input "8.87"
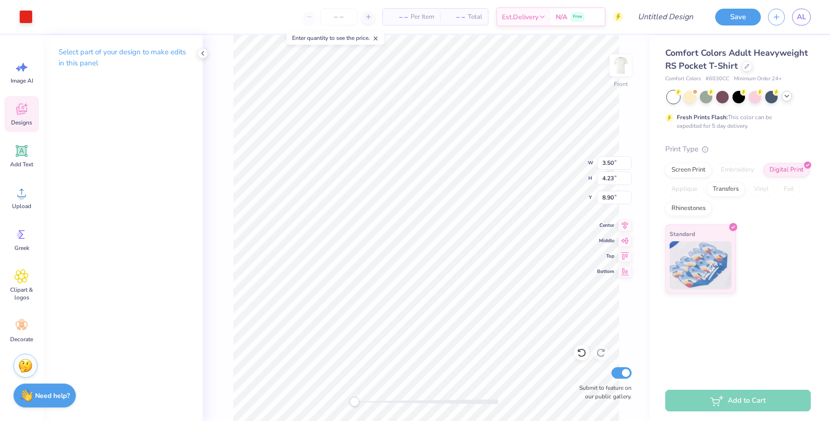
type input "2.32"
type input "2.94"
type input "8.01"
click at [29, 21] on div at bounding box center [25, 15] width 13 height 13
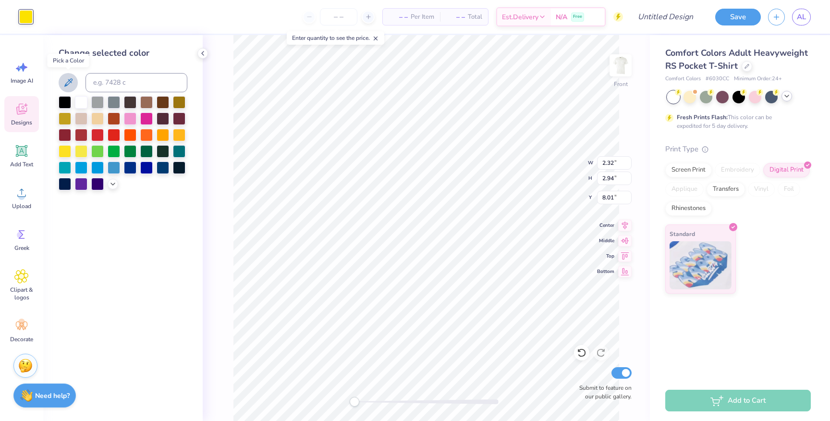
click at [65, 78] on icon at bounding box center [68, 83] width 12 height 12
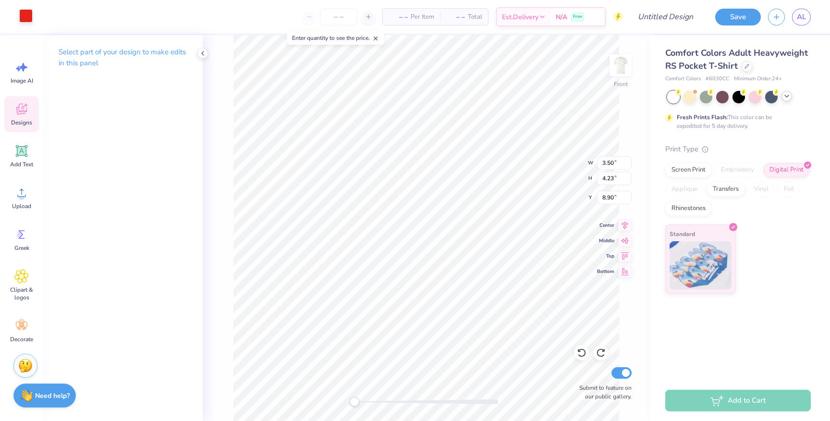
click at [26, 17] on div at bounding box center [25, 15] width 13 height 13
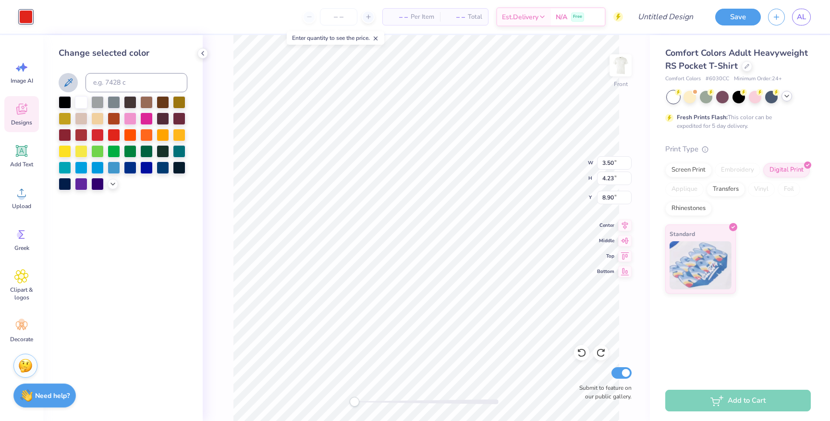
click at [69, 79] on icon at bounding box center [68, 83] width 12 height 12
click at [149, 166] on div at bounding box center [146, 166] width 12 height 12
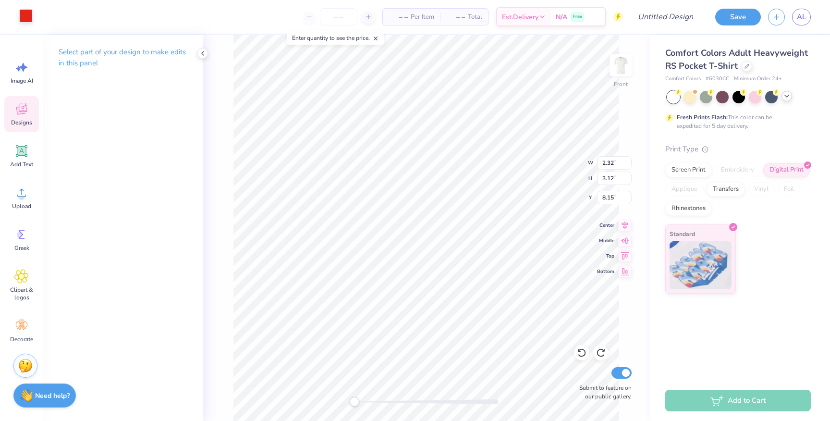
click at [20, 18] on div at bounding box center [25, 15] width 13 height 13
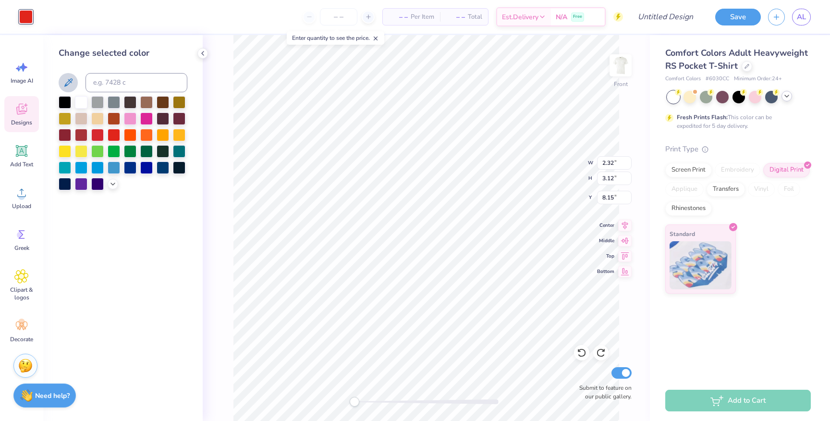
click at [64, 85] on icon at bounding box center [68, 83] width 12 height 12
click at [147, 167] on div at bounding box center [146, 166] width 12 height 12
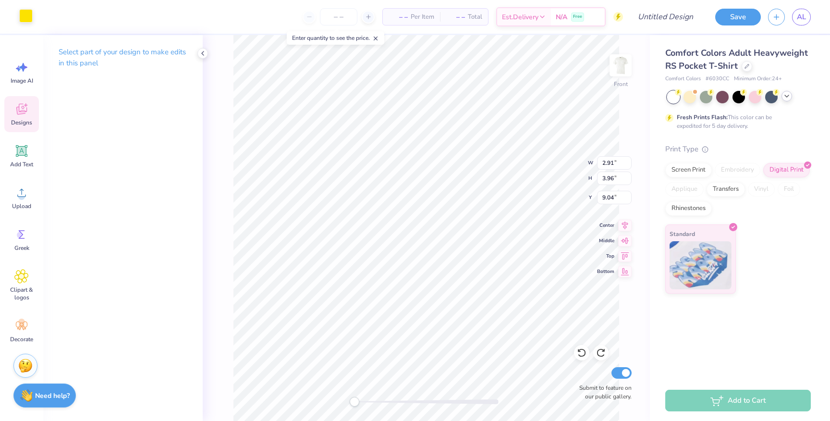
click at [21, 20] on div at bounding box center [25, 15] width 13 height 13
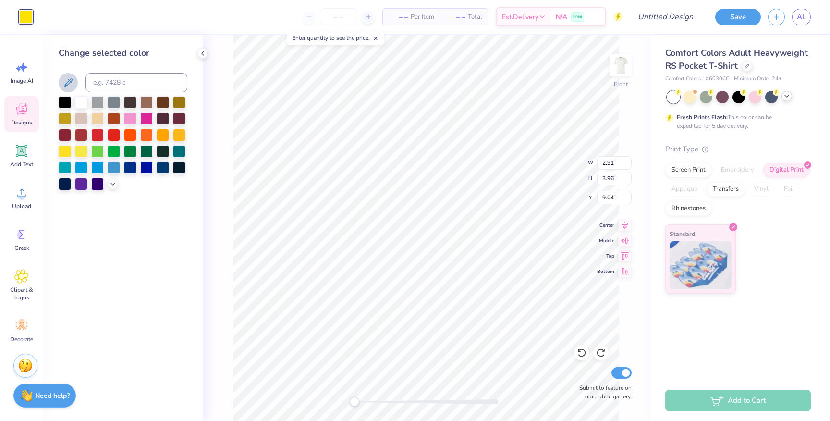
click at [64, 83] on icon at bounding box center [68, 83] width 12 height 12
click at [71, 85] on icon at bounding box center [68, 83] width 12 height 12
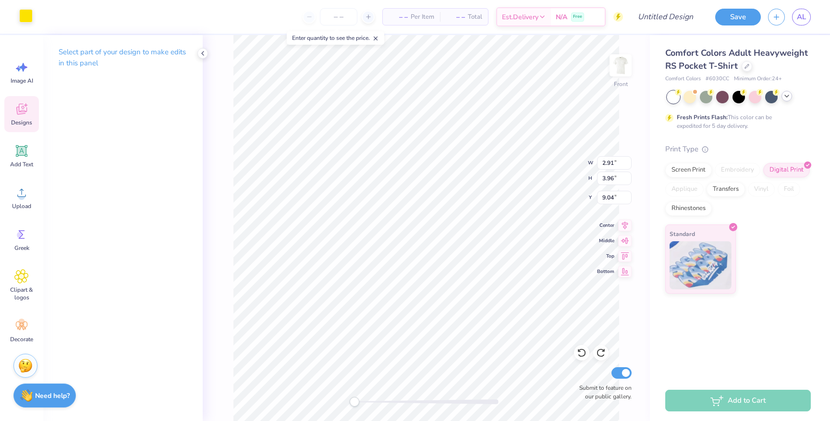
click at [32, 20] on div at bounding box center [25, 15] width 13 height 13
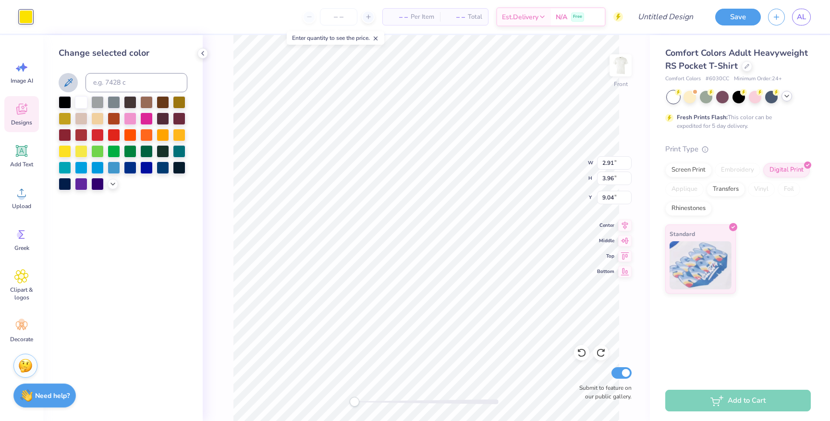
click at [69, 79] on icon at bounding box center [68, 83] width 12 height 12
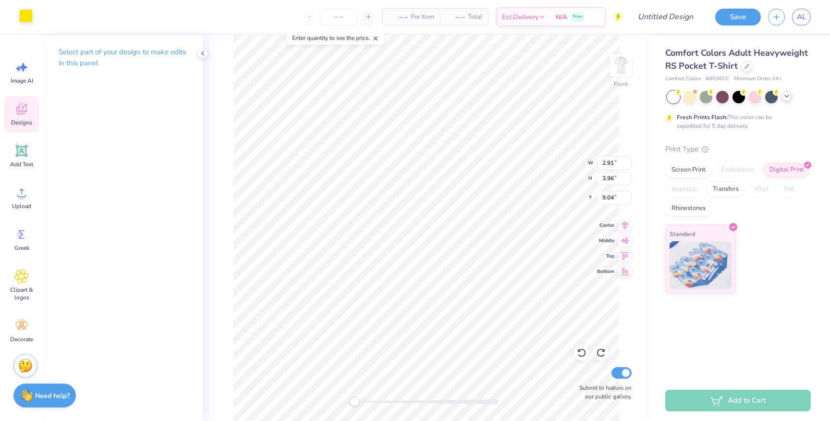
click at [30, 22] on div at bounding box center [25, 15] width 13 height 13
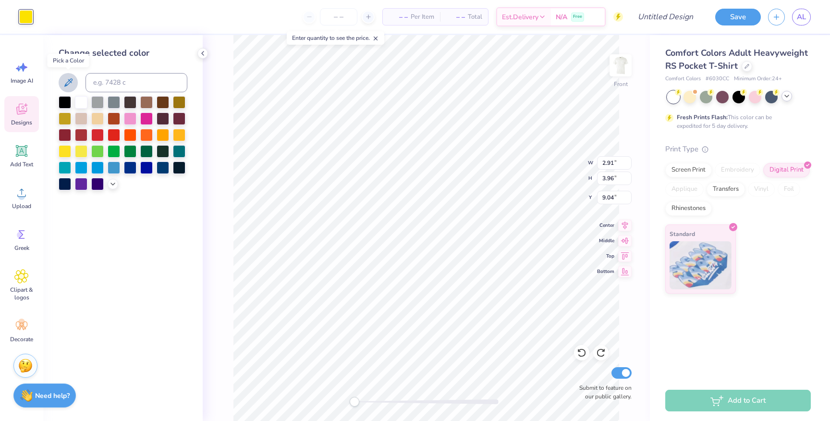
click at [69, 76] on button at bounding box center [68, 82] width 19 height 19
click at [205, 55] on icon at bounding box center [203, 53] width 8 height 8
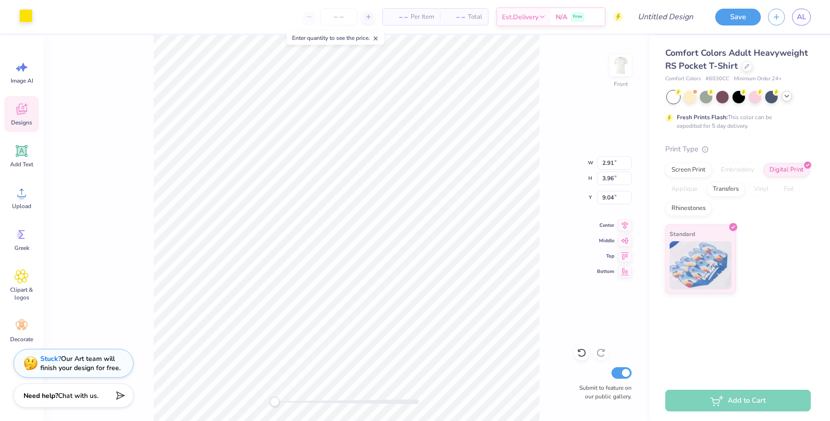
click at [24, 11] on div at bounding box center [25, 15] width 13 height 13
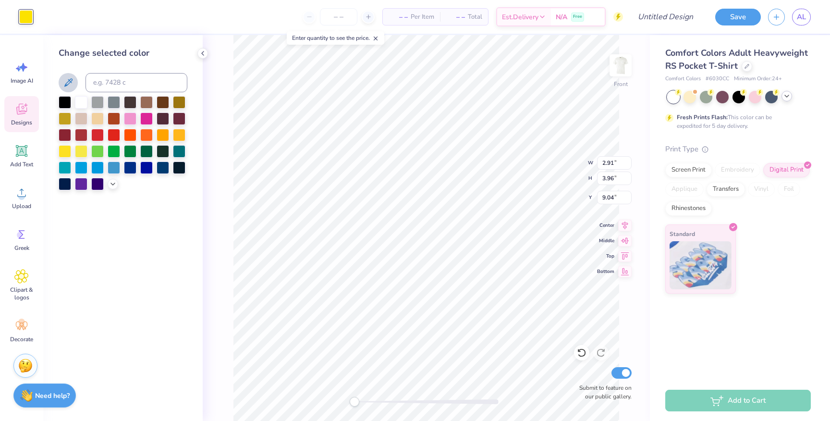
click at [69, 80] on icon at bounding box center [68, 82] width 8 height 8
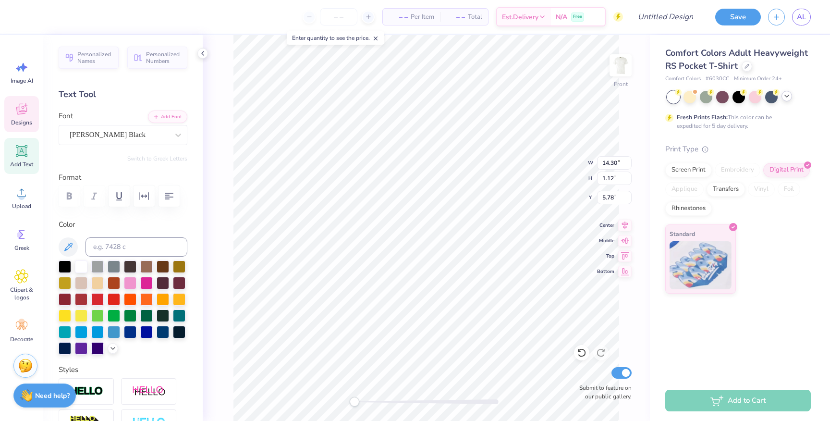
scroll to position [0, 0]
type textarea "Kappa Kappa Gamma"
click at [68, 244] on icon at bounding box center [68, 247] width 12 height 12
type input "5.83"
type input "7.97"
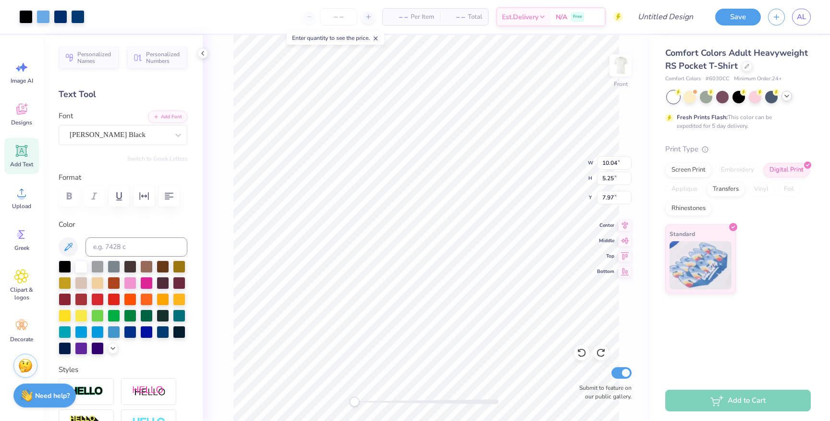
type input "7.79"
type textarea "Parent's Weekend"
type textarea "University of Virginia"
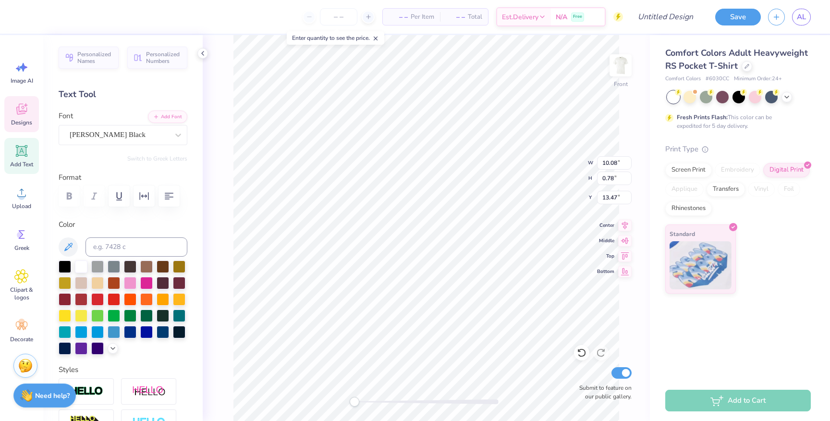
scroll to position [0, 1]
type textarea "Parents' Weekend"
type textarea "P"
type textarea "Fall 2025"
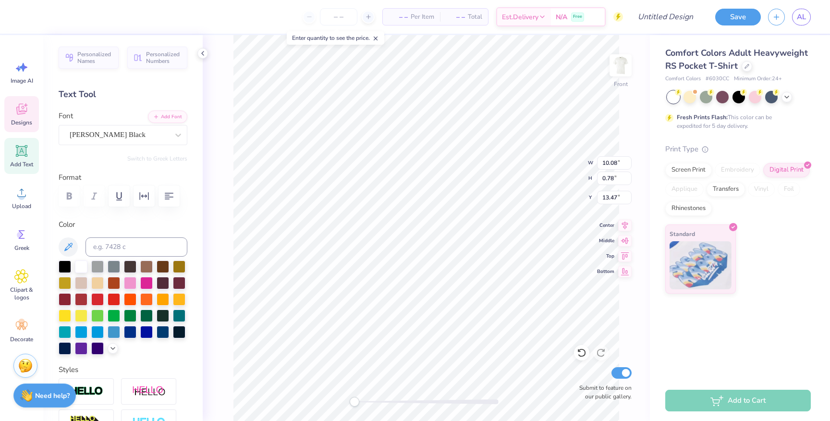
scroll to position [0, 1]
